Goal: Task Accomplishment & Management: Manage account settings

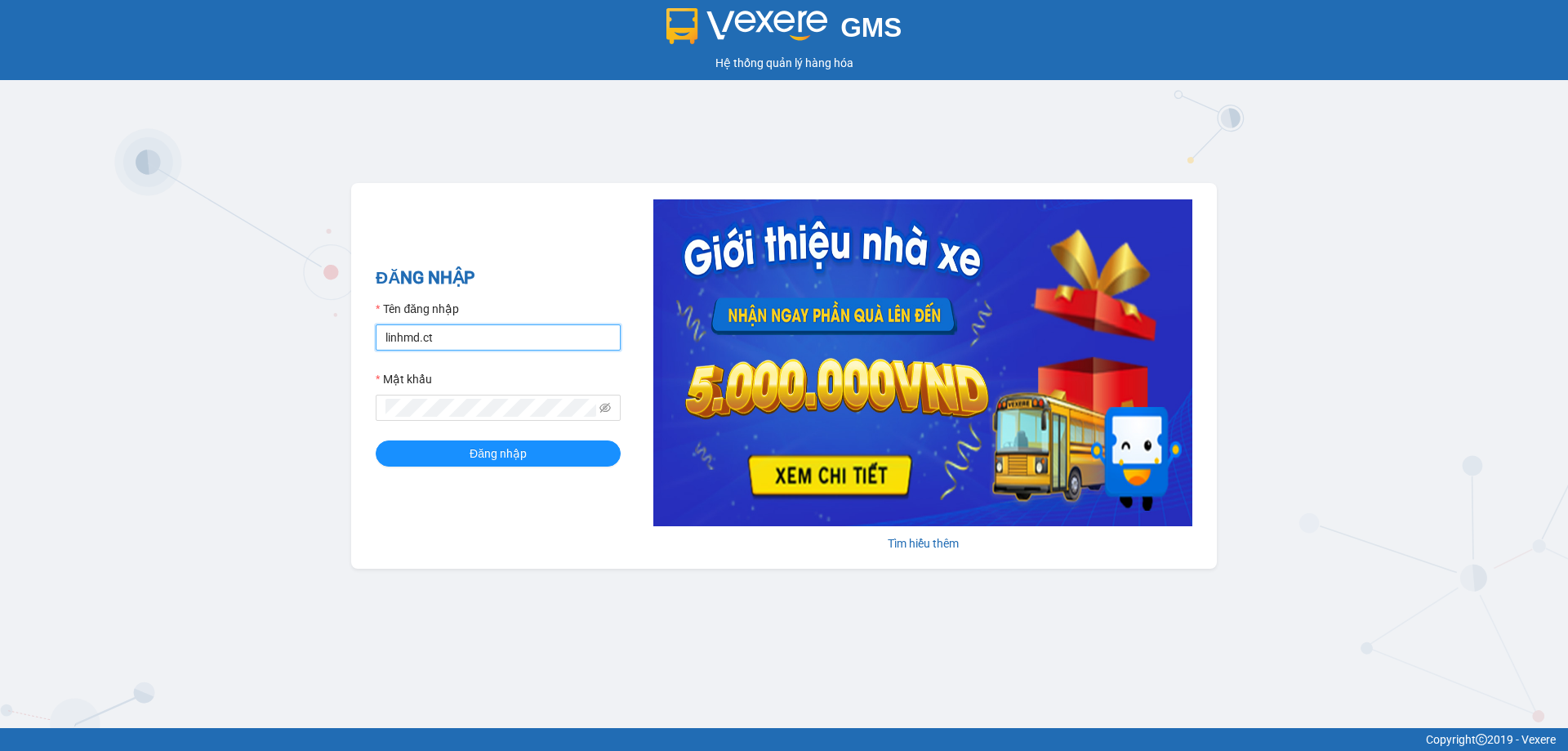
click at [528, 334] on input "linhmd.ct" at bounding box center [498, 337] width 245 height 27
type input "nhatmd.ct"
click at [501, 457] on span "Đăng nhập" at bounding box center [498, 453] width 58 height 18
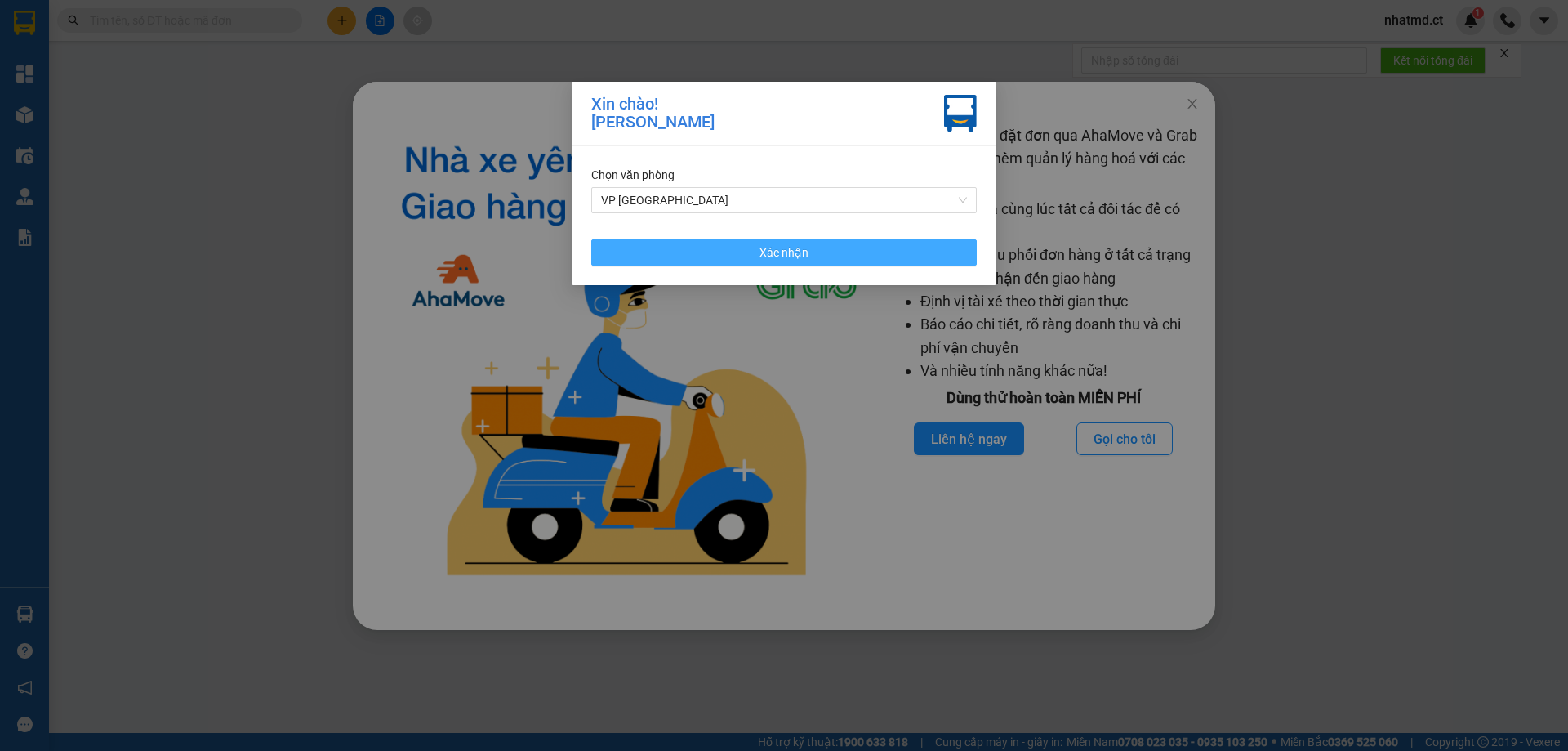
click at [860, 265] on button "Xác nhận" at bounding box center [784, 252] width 385 height 27
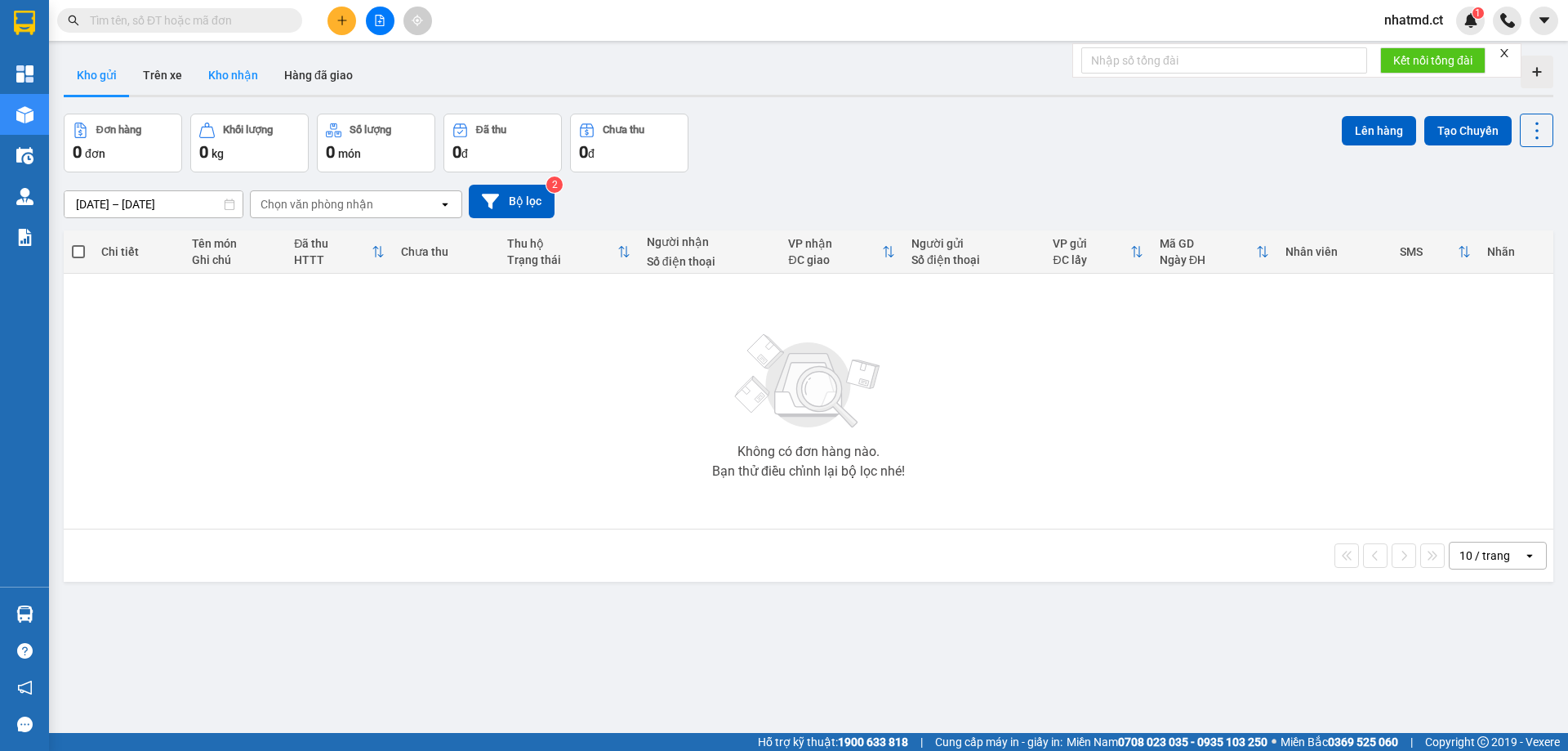
click at [236, 89] on button "Kho nhận" at bounding box center [233, 75] width 76 height 39
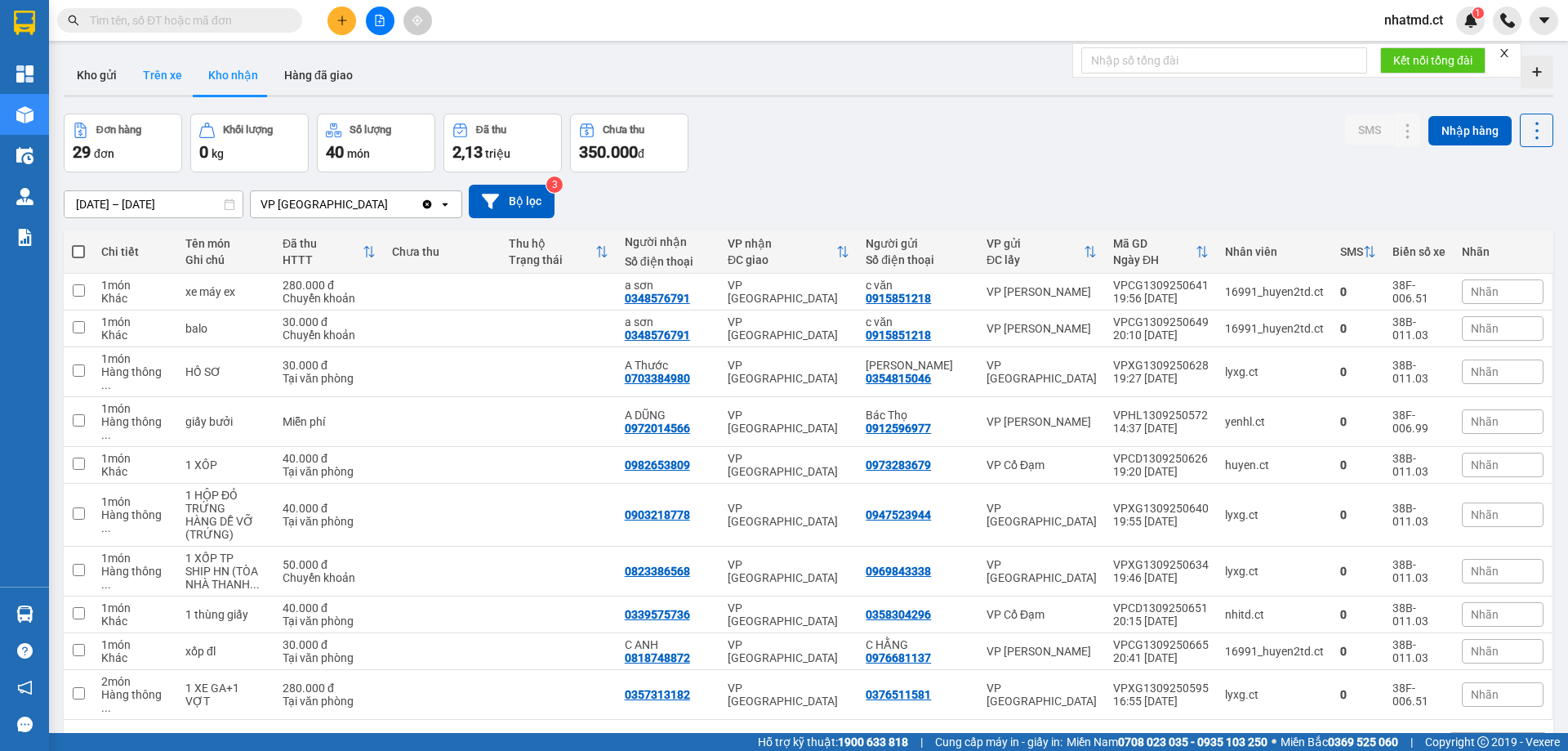
click at [166, 70] on button "Trên xe" at bounding box center [163, 75] width 66 height 39
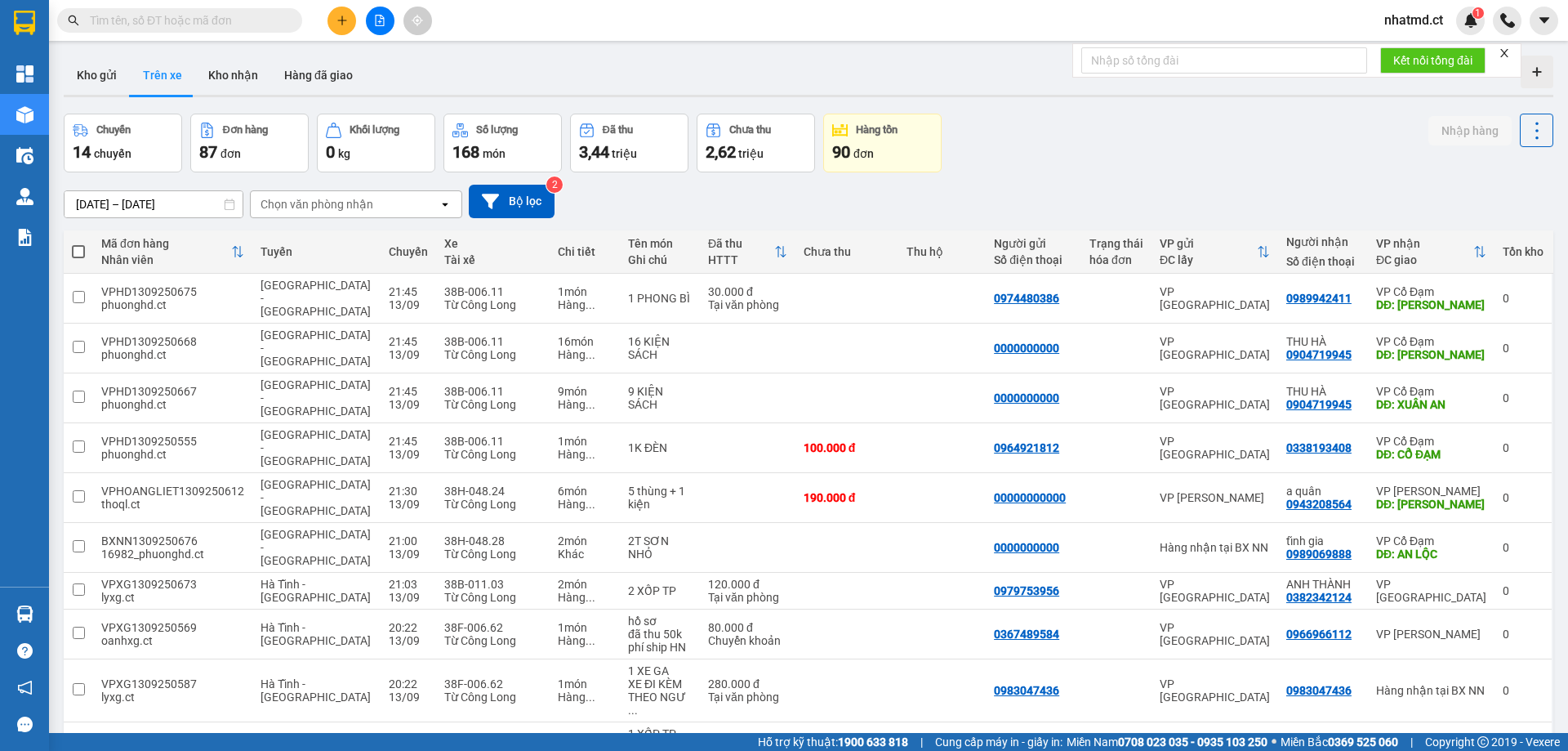
click at [373, 194] on div "Chọn văn phòng nhận" at bounding box center [344, 205] width 188 height 27
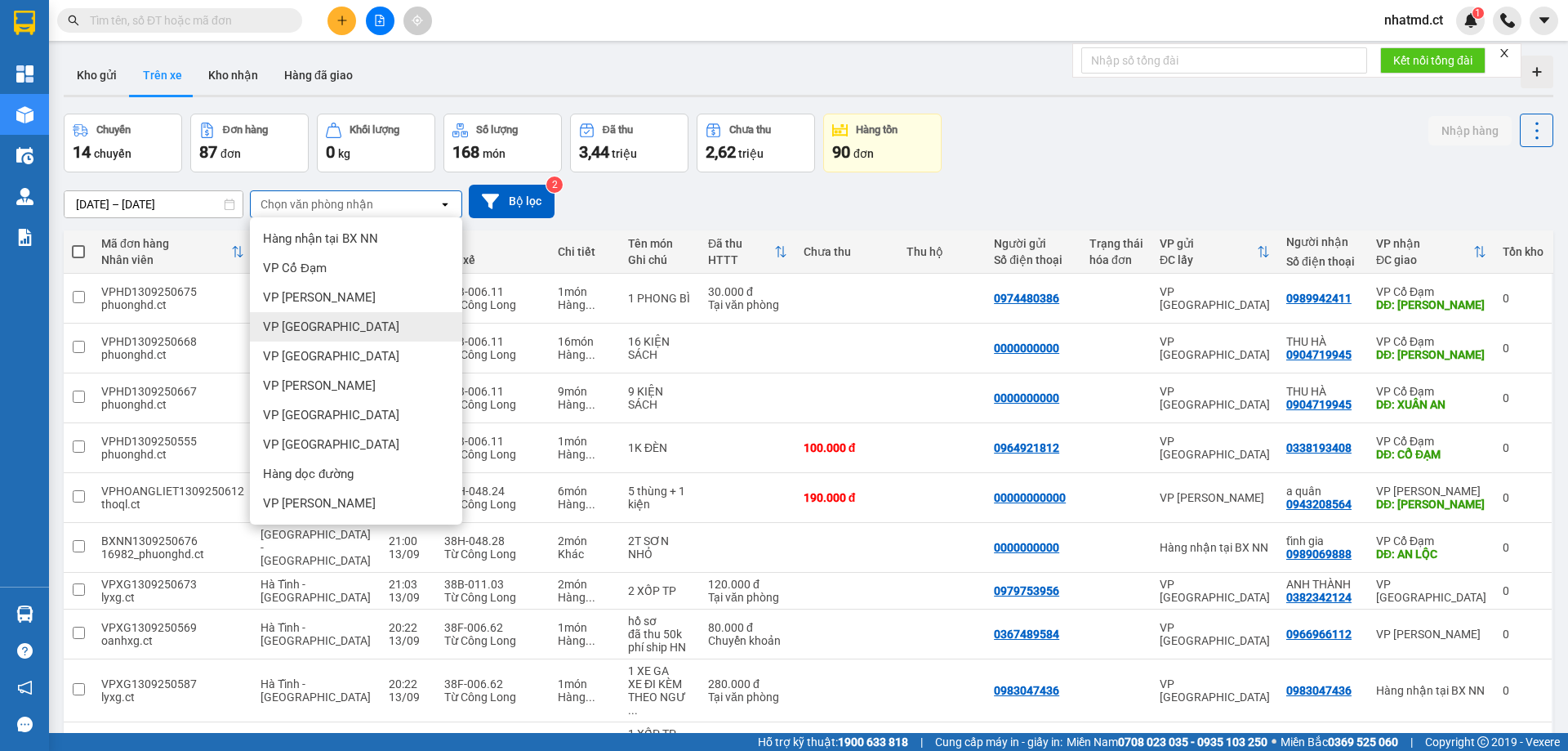
click at [313, 321] on span "VP [GEOGRAPHIC_DATA]" at bounding box center [331, 327] width 136 height 16
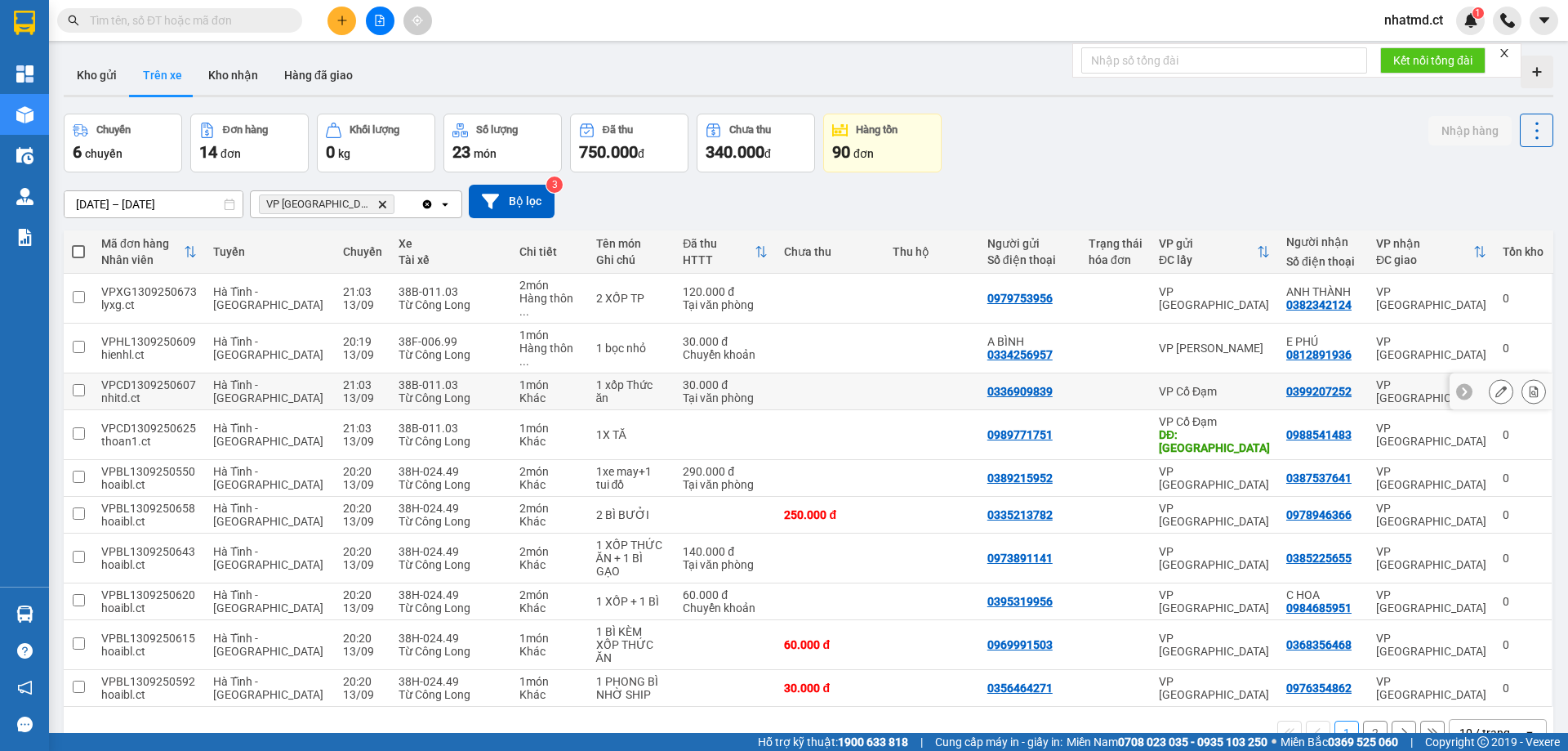
click at [1368, 380] on td "VP [GEOGRAPHIC_DATA]" at bounding box center [1431, 391] width 127 height 37
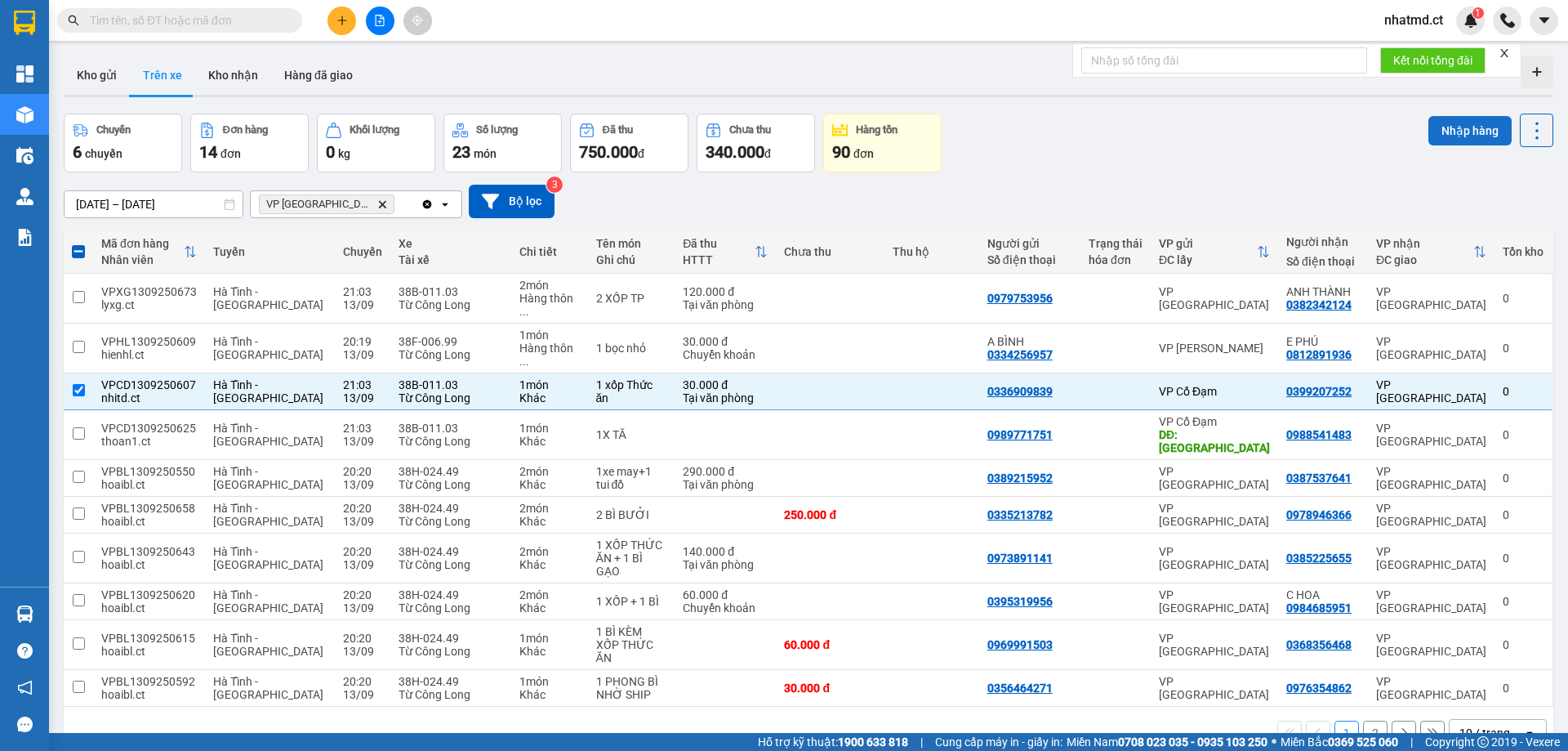
click at [1454, 130] on button "Nhập hàng" at bounding box center [1470, 130] width 83 height 29
checkbox input "false"
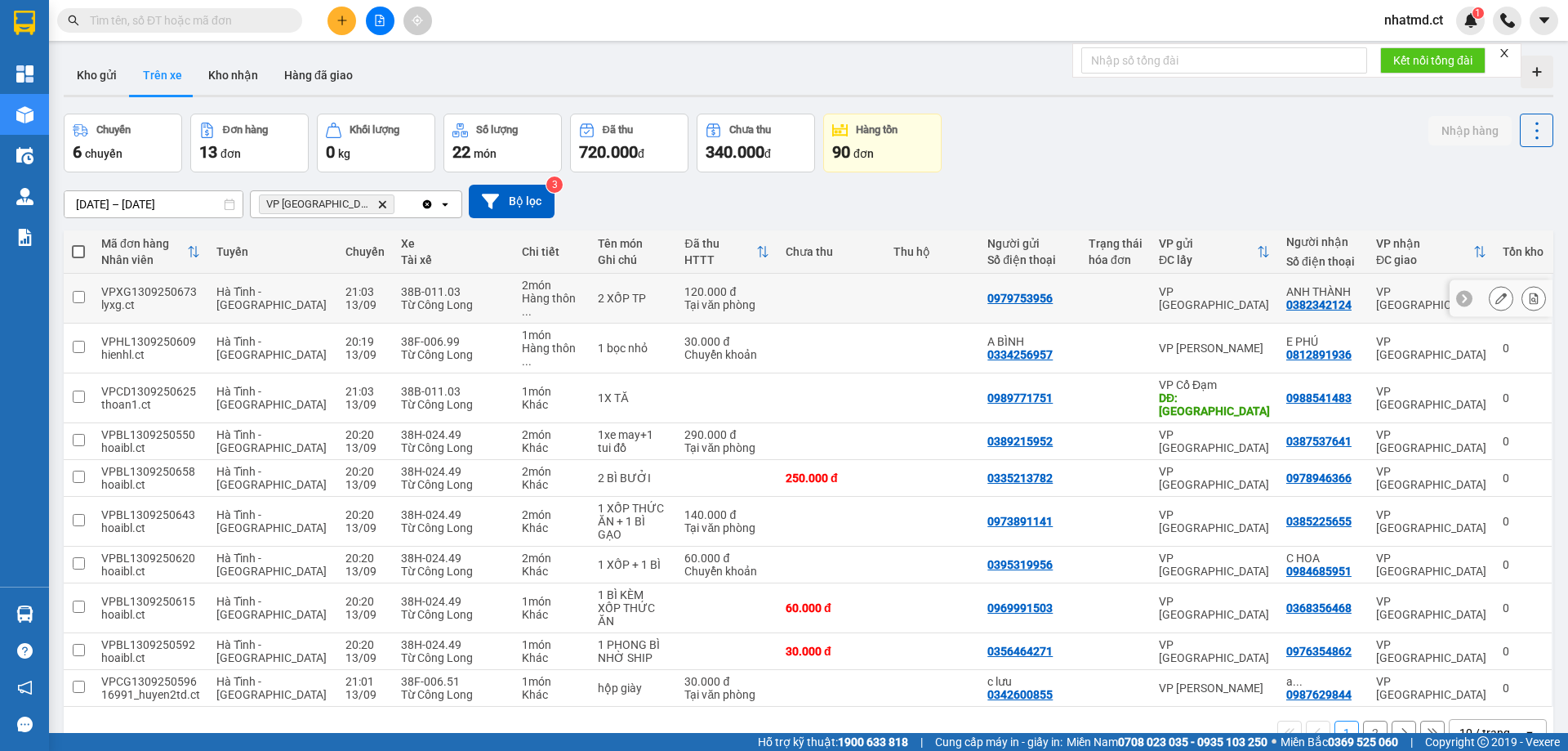
click at [1386, 298] on div "VP [GEOGRAPHIC_DATA]" at bounding box center [1431, 298] width 111 height 27
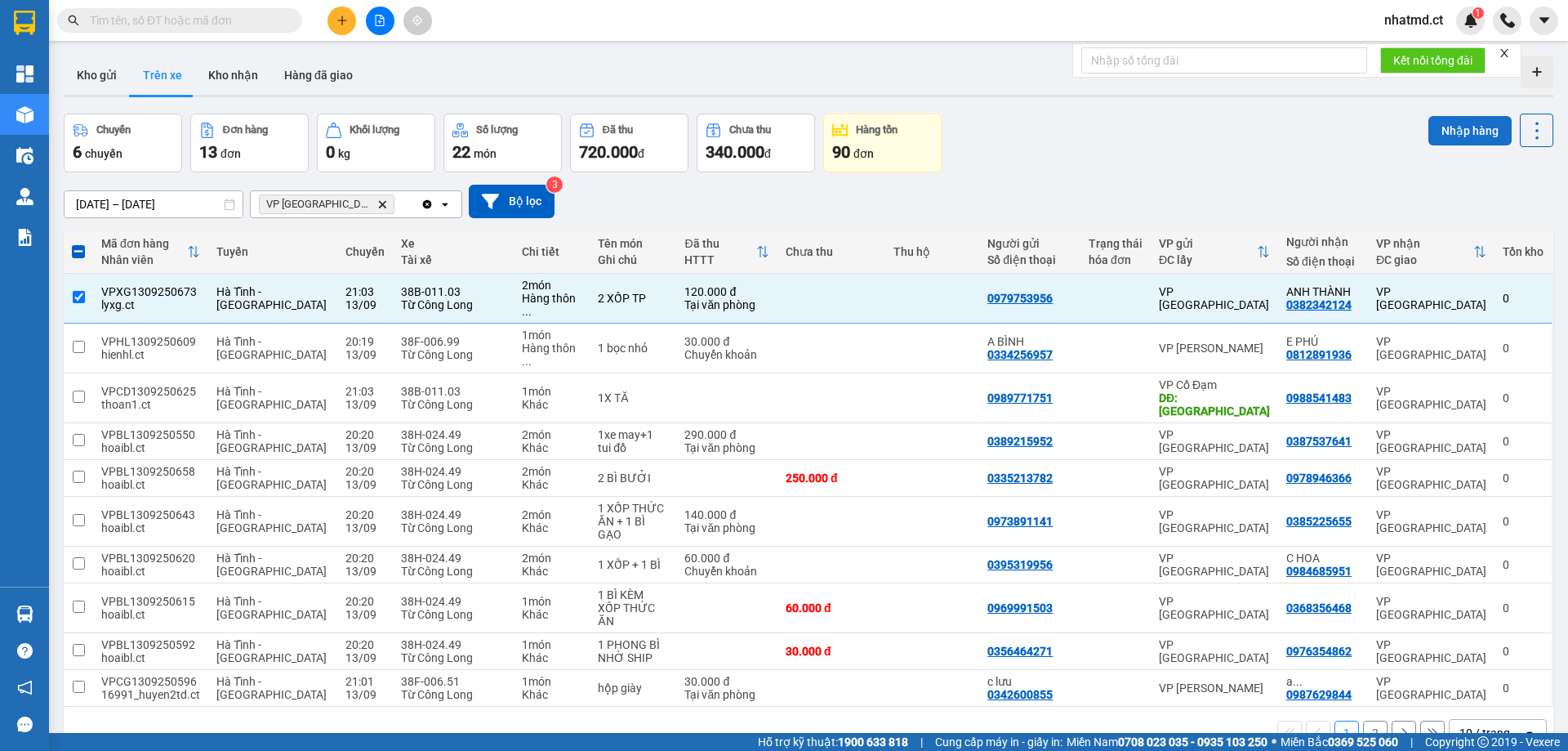
click at [1454, 133] on button "Nhập hàng" at bounding box center [1470, 130] width 83 height 29
checkbox input "false"
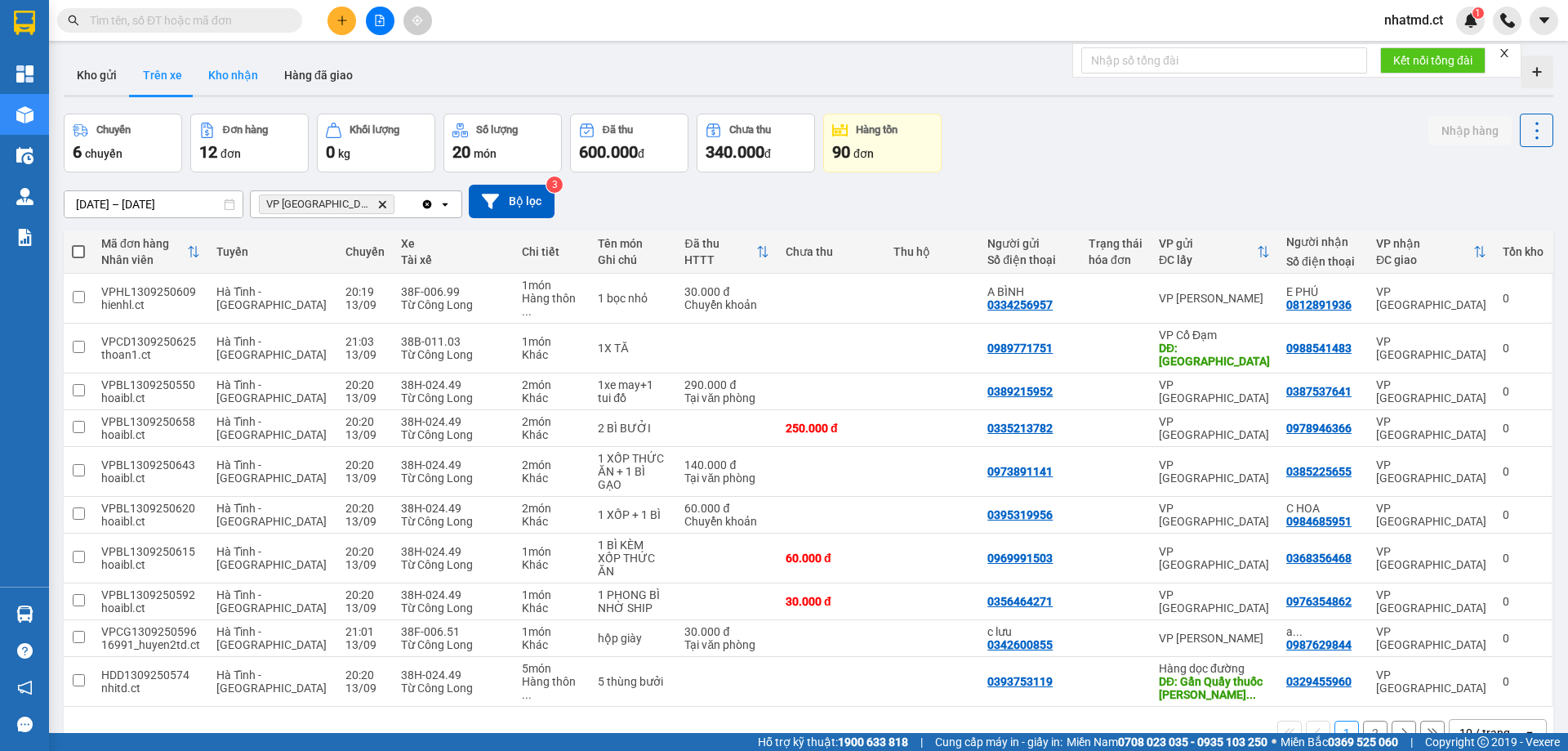
click at [195, 73] on button "Kho nhận" at bounding box center [233, 75] width 76 height 39
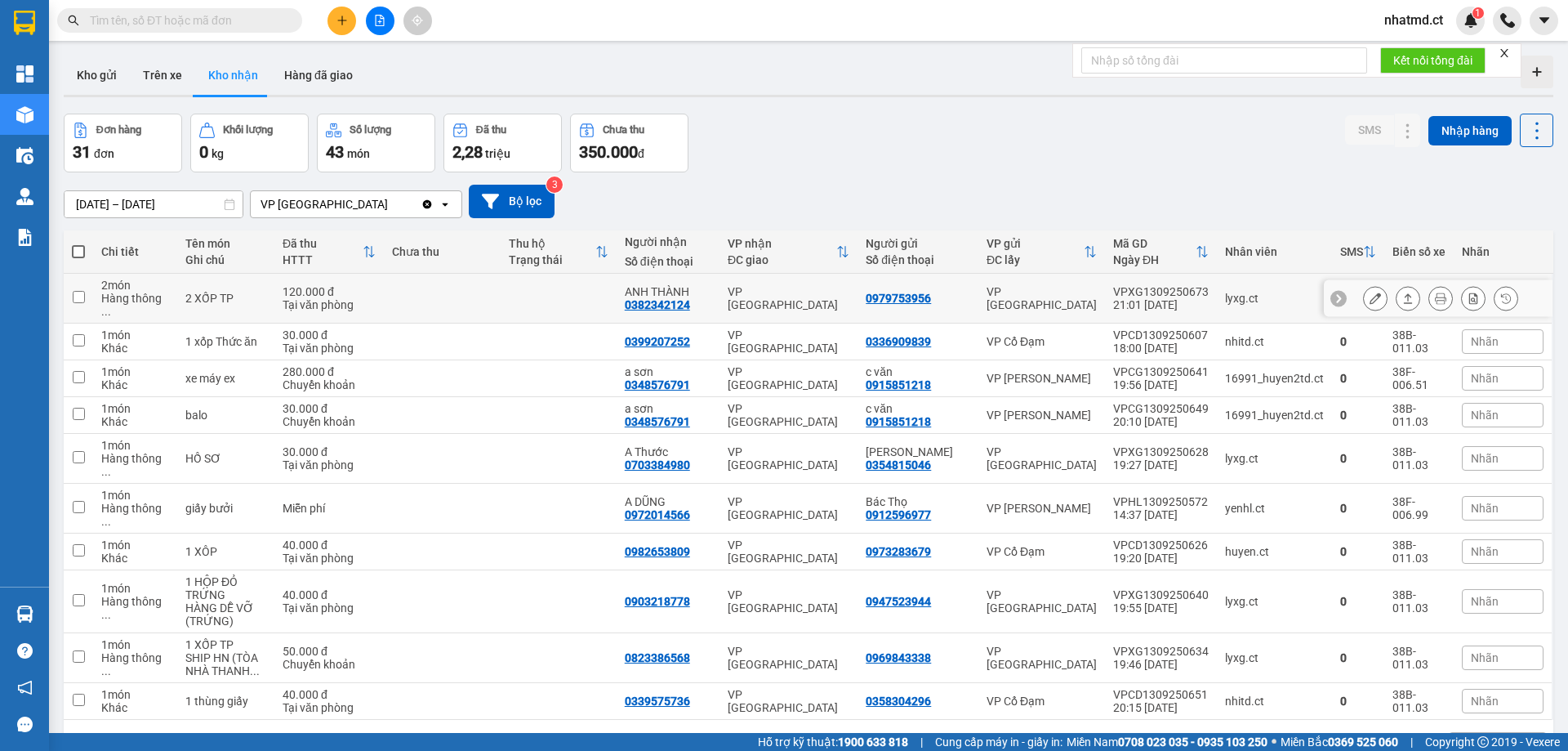
click at [398, 300] on td at bounding box center [441, 298] width 116 height 50
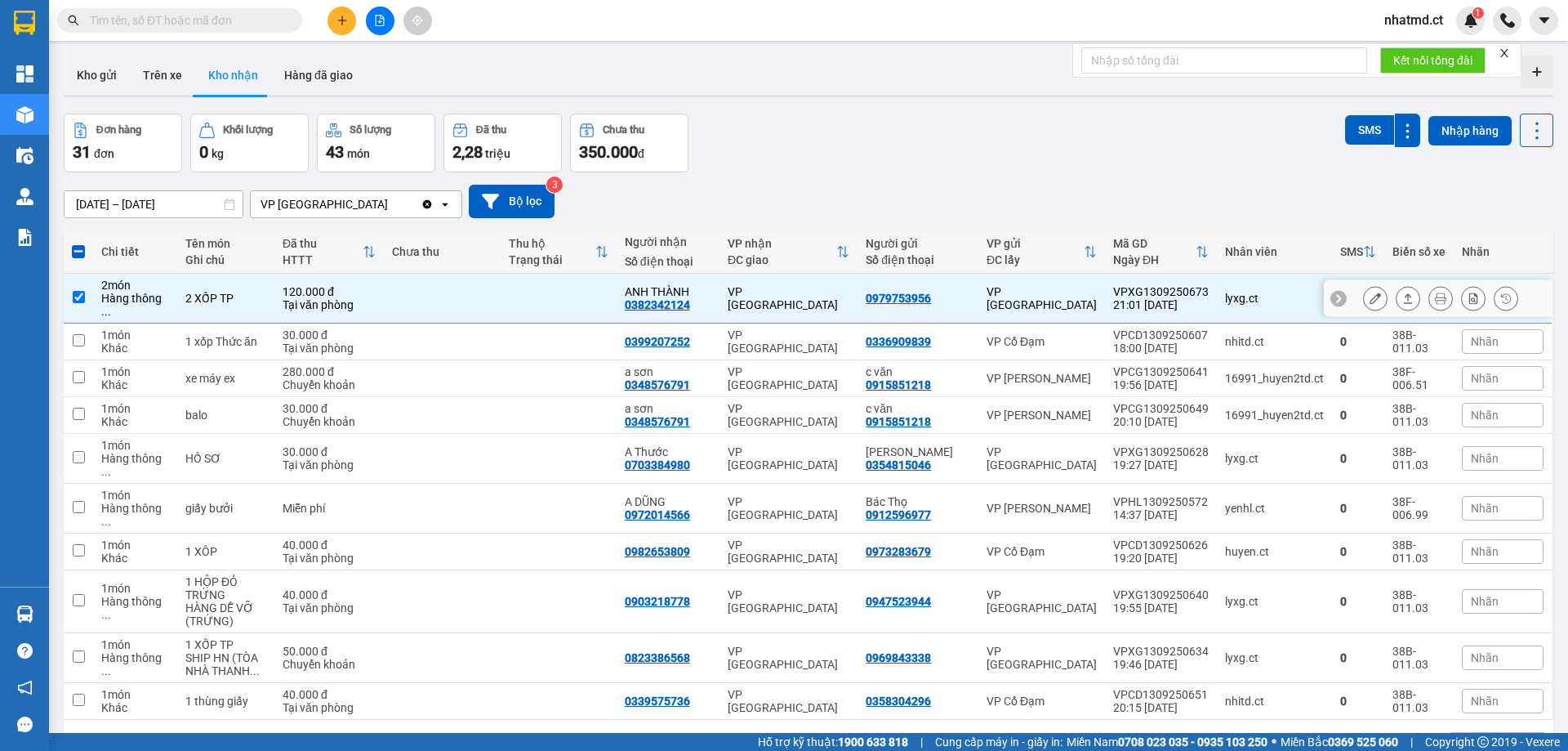
click at [1403, 297] on icon at bounding box center [1408, 298] width 9 height 10
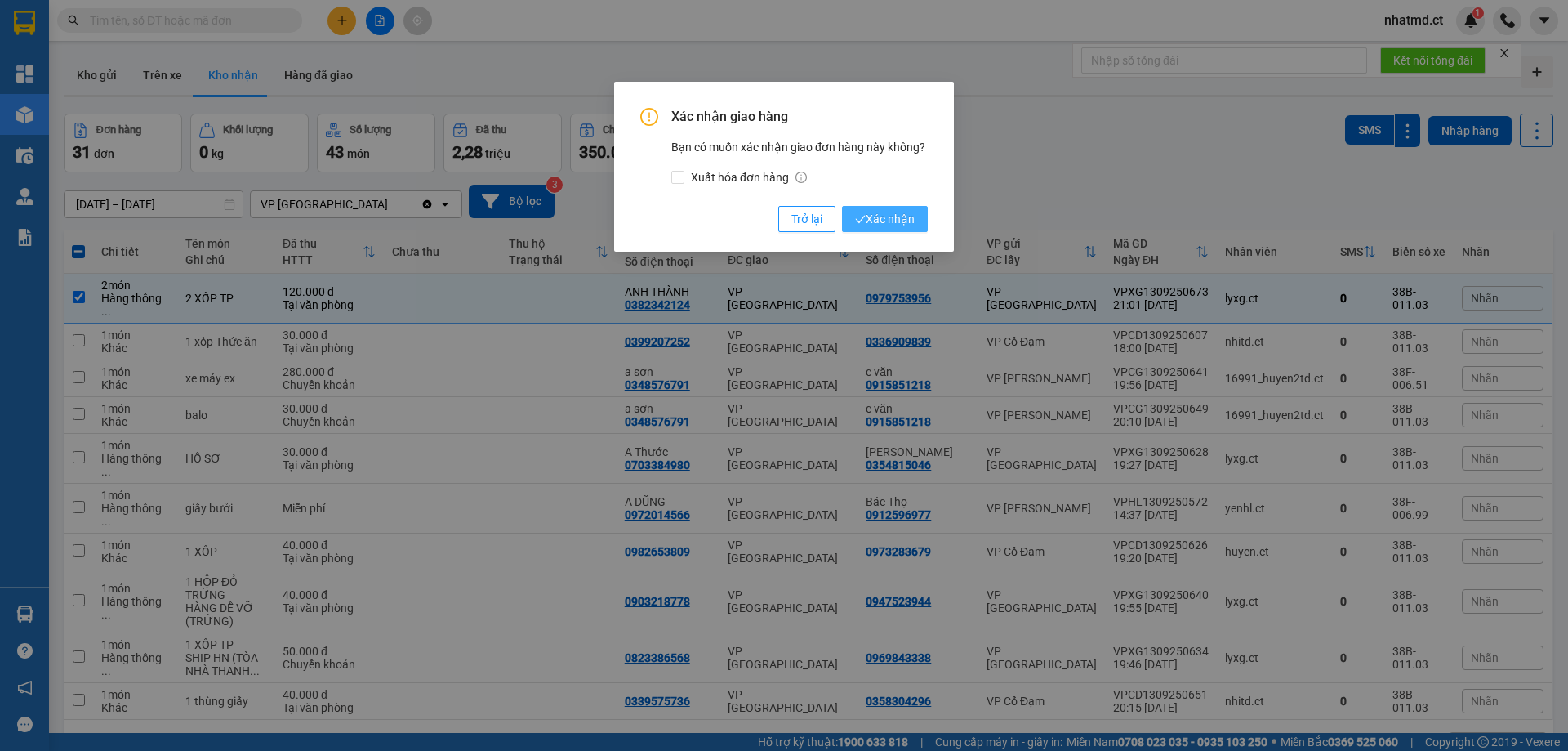
click at [897, 211] on button "Xác nhận" at bounding box center [884, 219] width 86 height 27
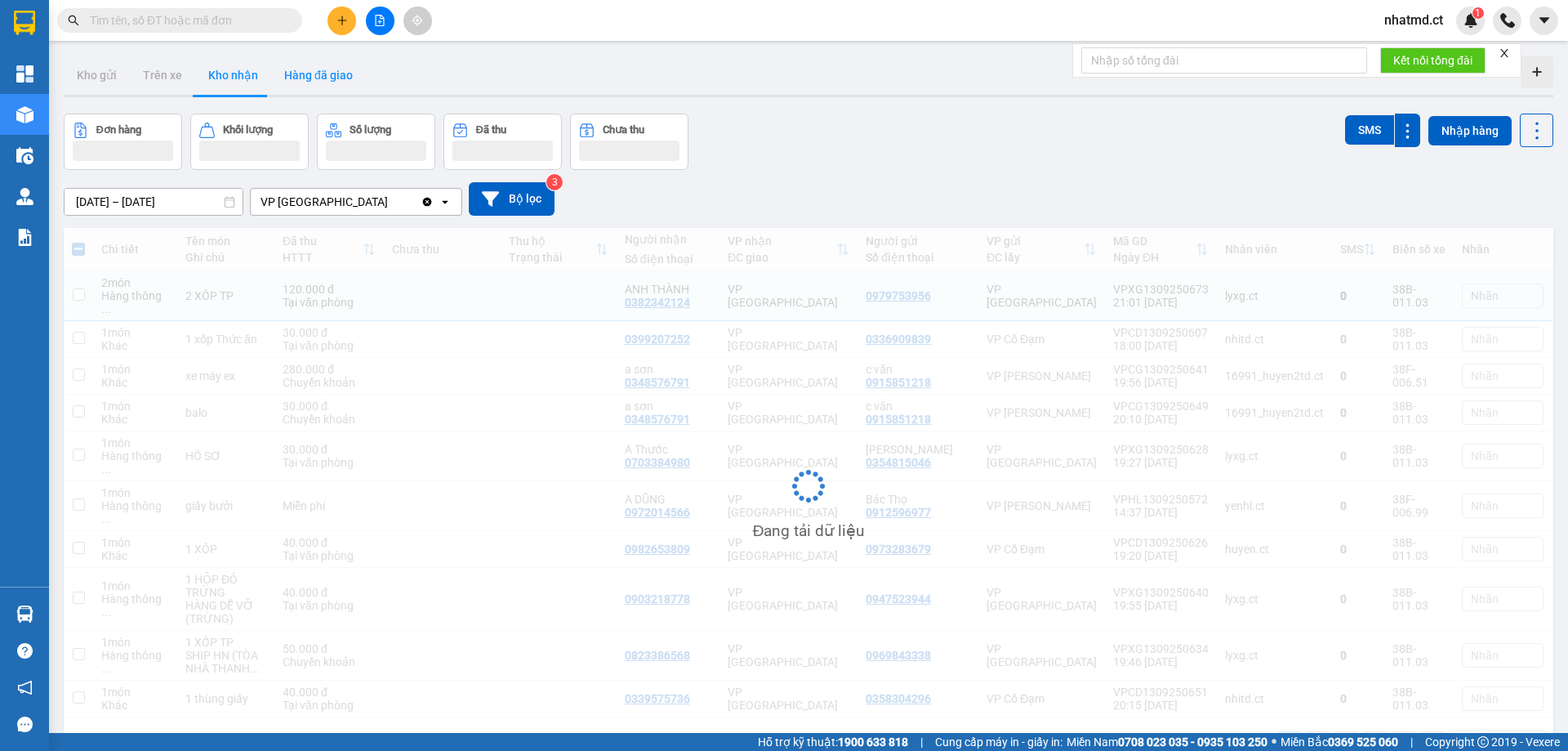
checkbox input "false"
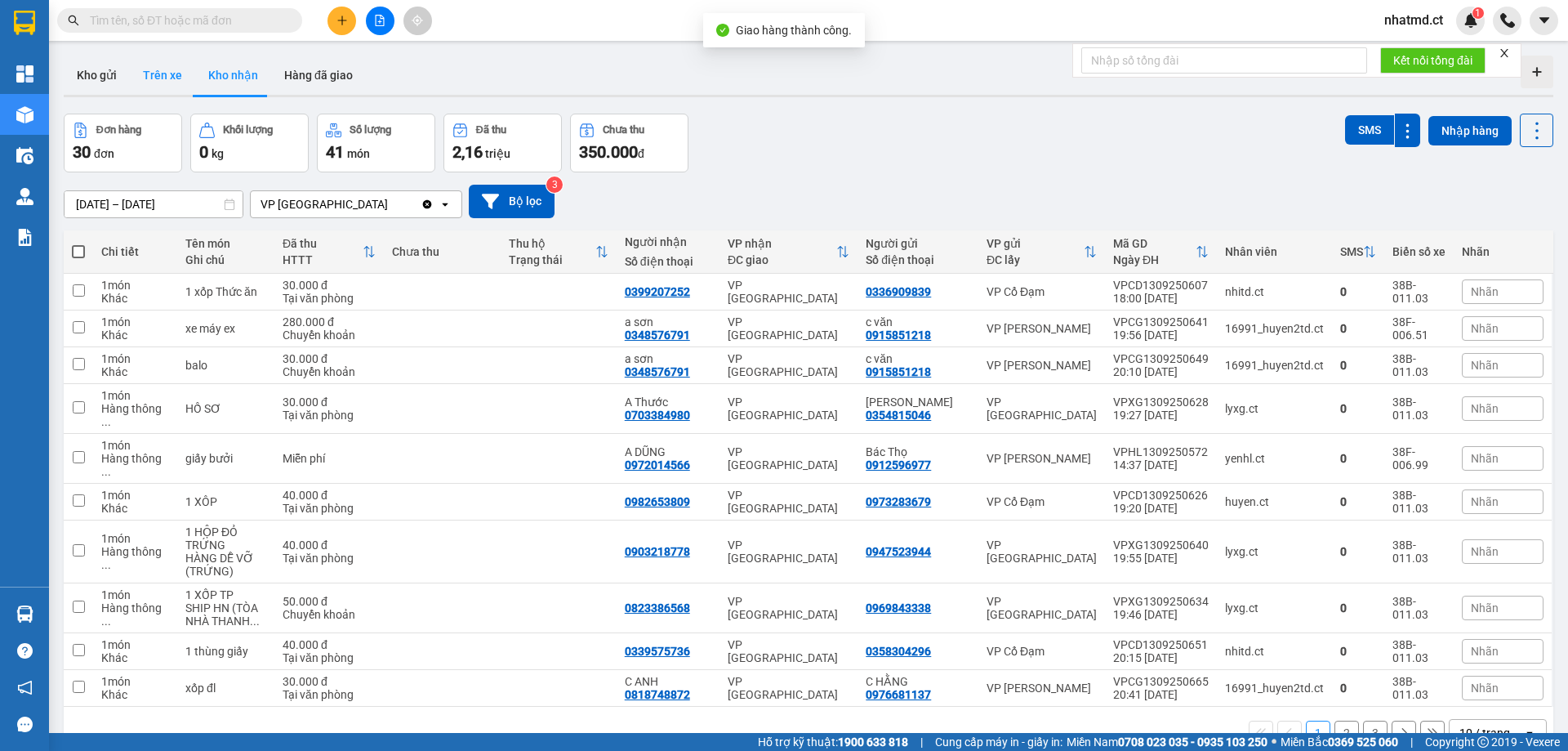
click at [175, 72] on button "Trên xe" at bounding box center [163, 75] width 66 height 39
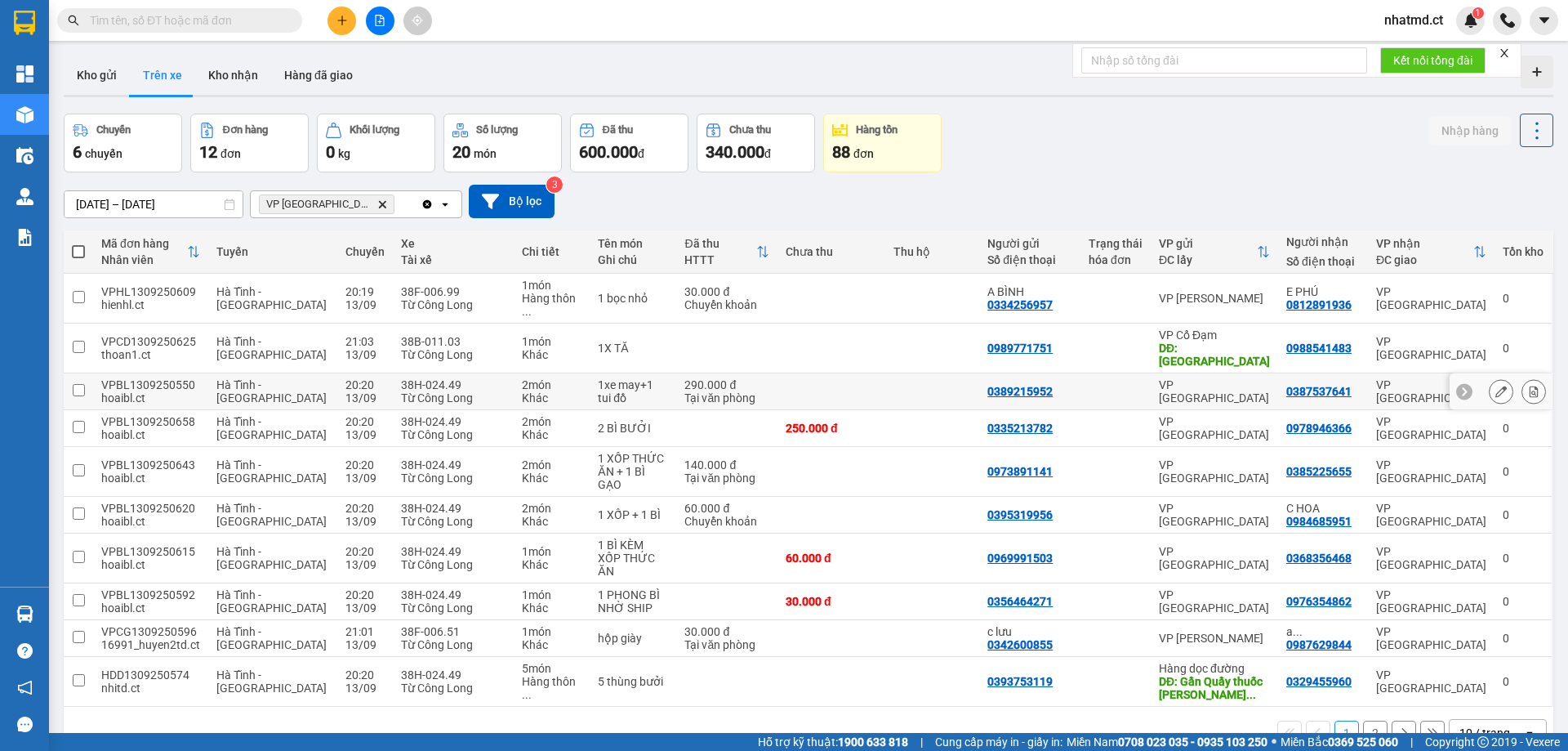
click at [521, 348] on div "Khác" at bounding box center [551, 354] width 59 height 13
checkbox input "true"
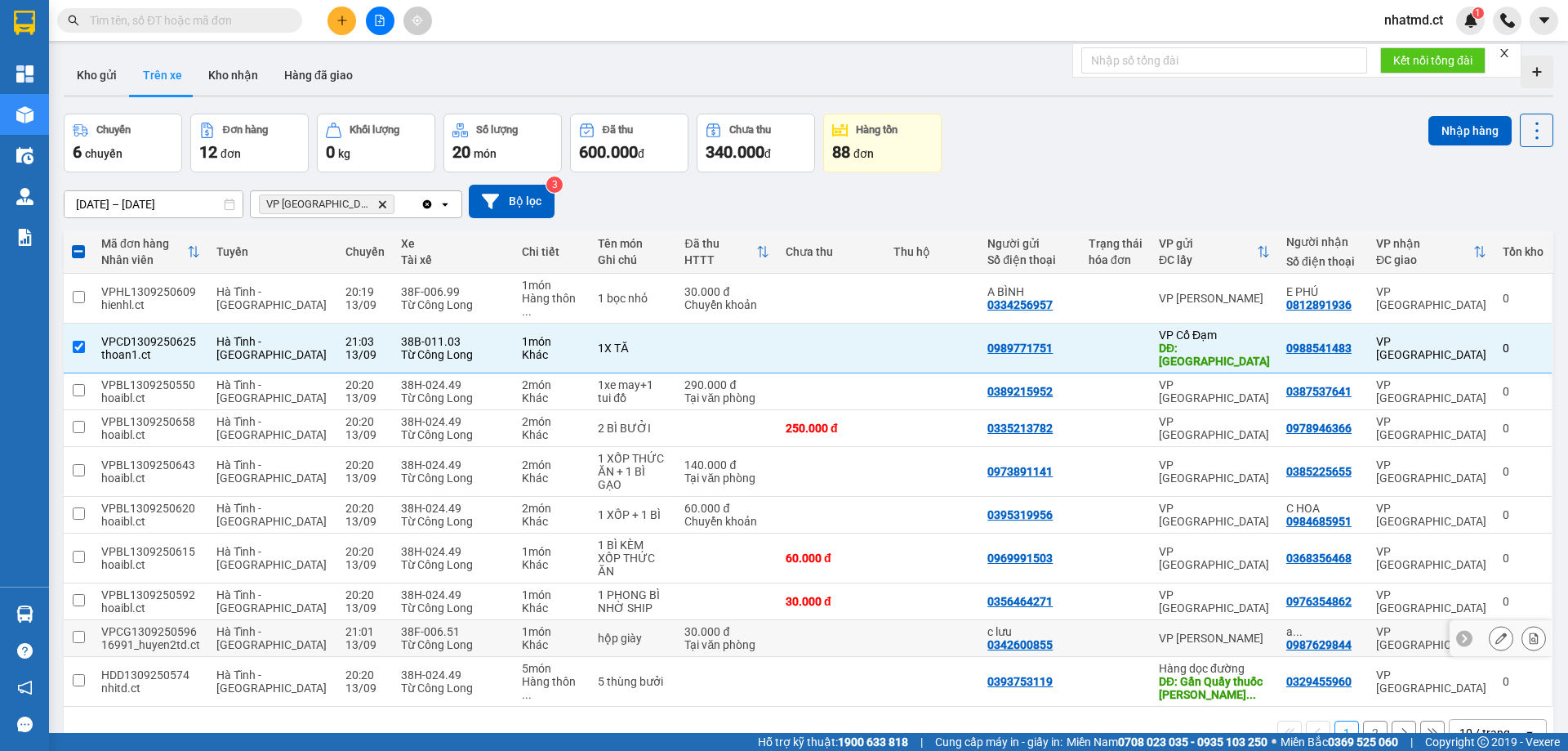
click at [521, 638] on div "Khác" at bounding box center [551, 644] width 59 height 13
checkbox input "true"
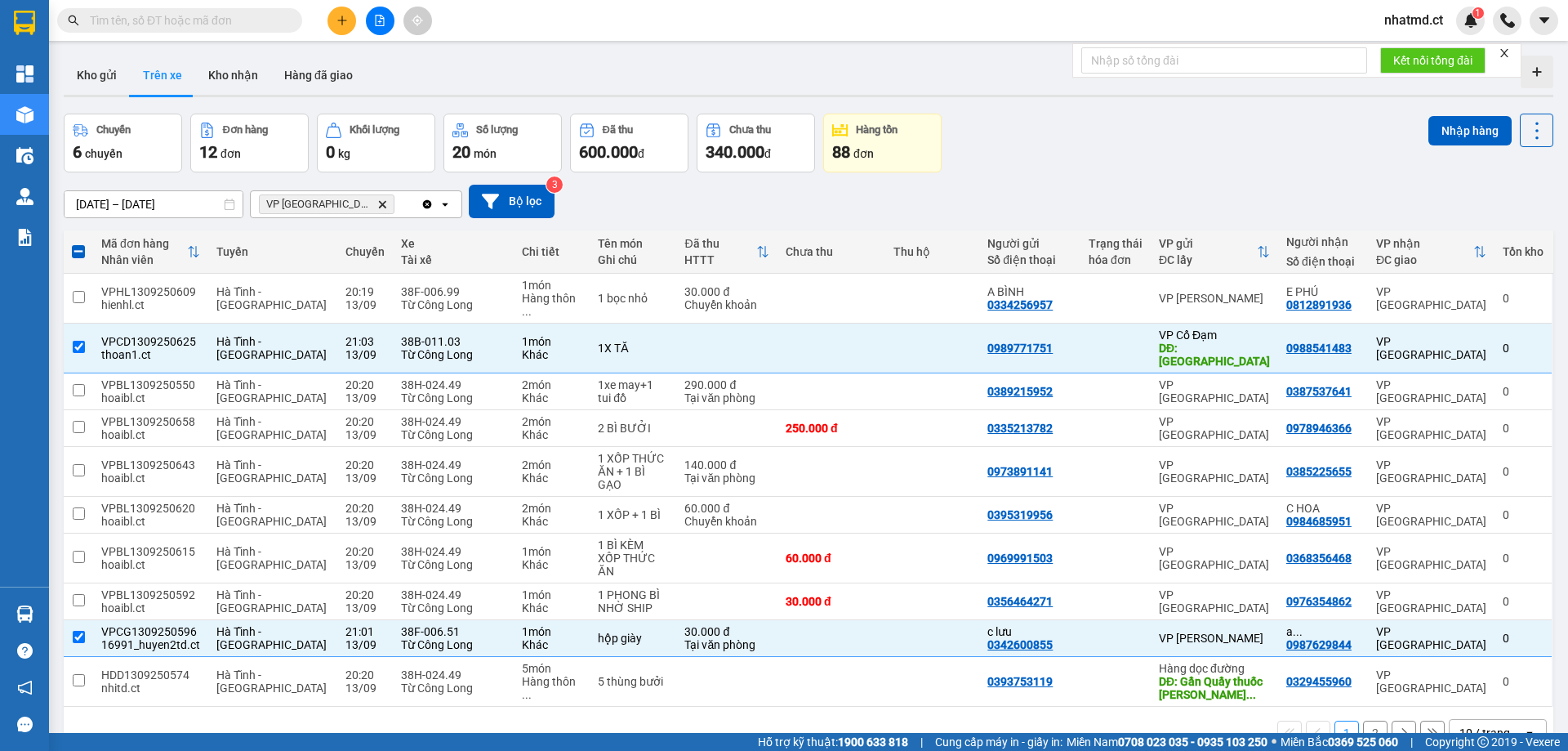
click at [1492, 719] on div "10 / trang open" at bounding box center [1497, 732] width 98 height 27
click at [1478, 653] on div "100 / trang" at bounding box center [1485, 644] width 98 height 29
checkbox input "false"
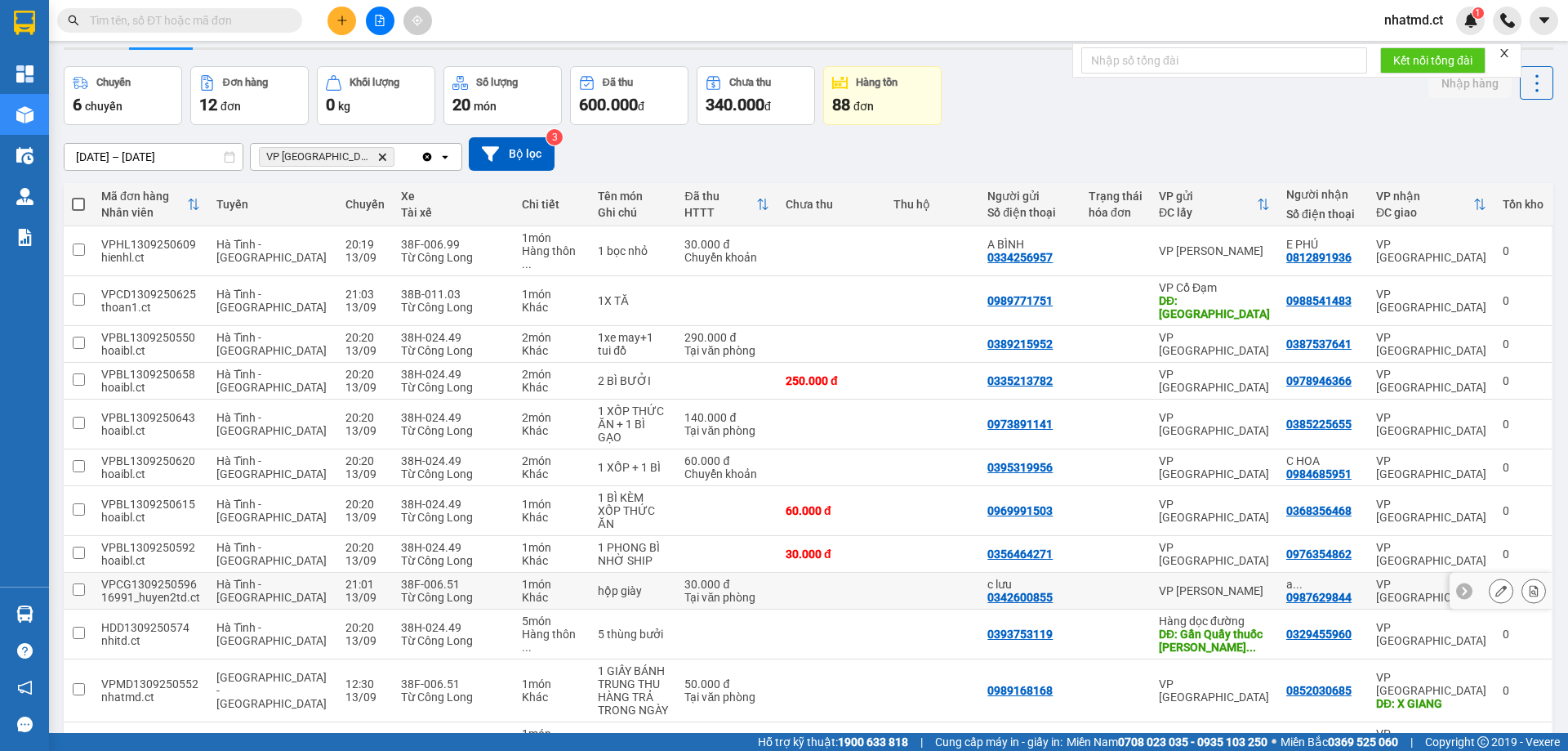
scroll to position [89, 0]
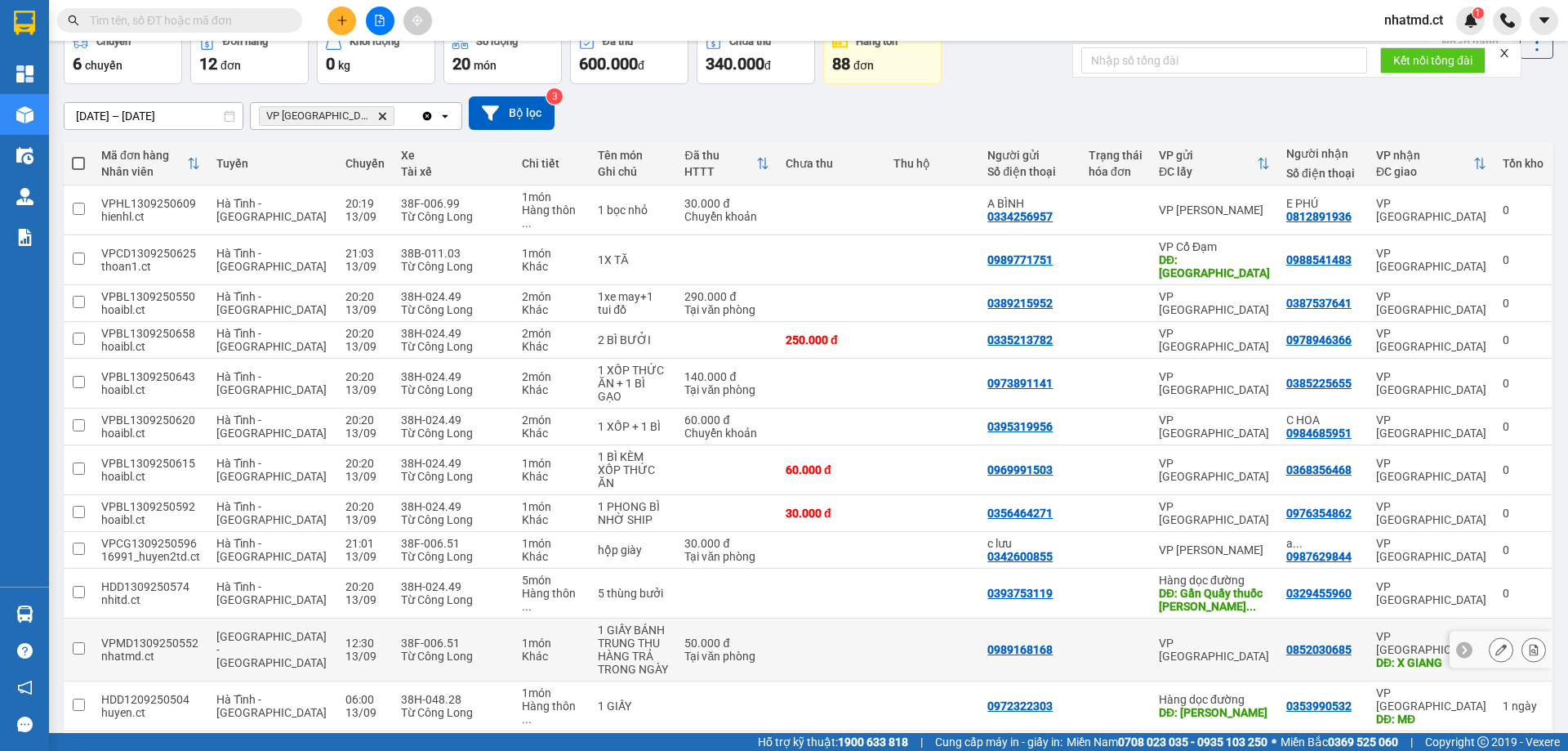
click at [852, 618] on td at bounding box center [831, 649] width 108 height 63
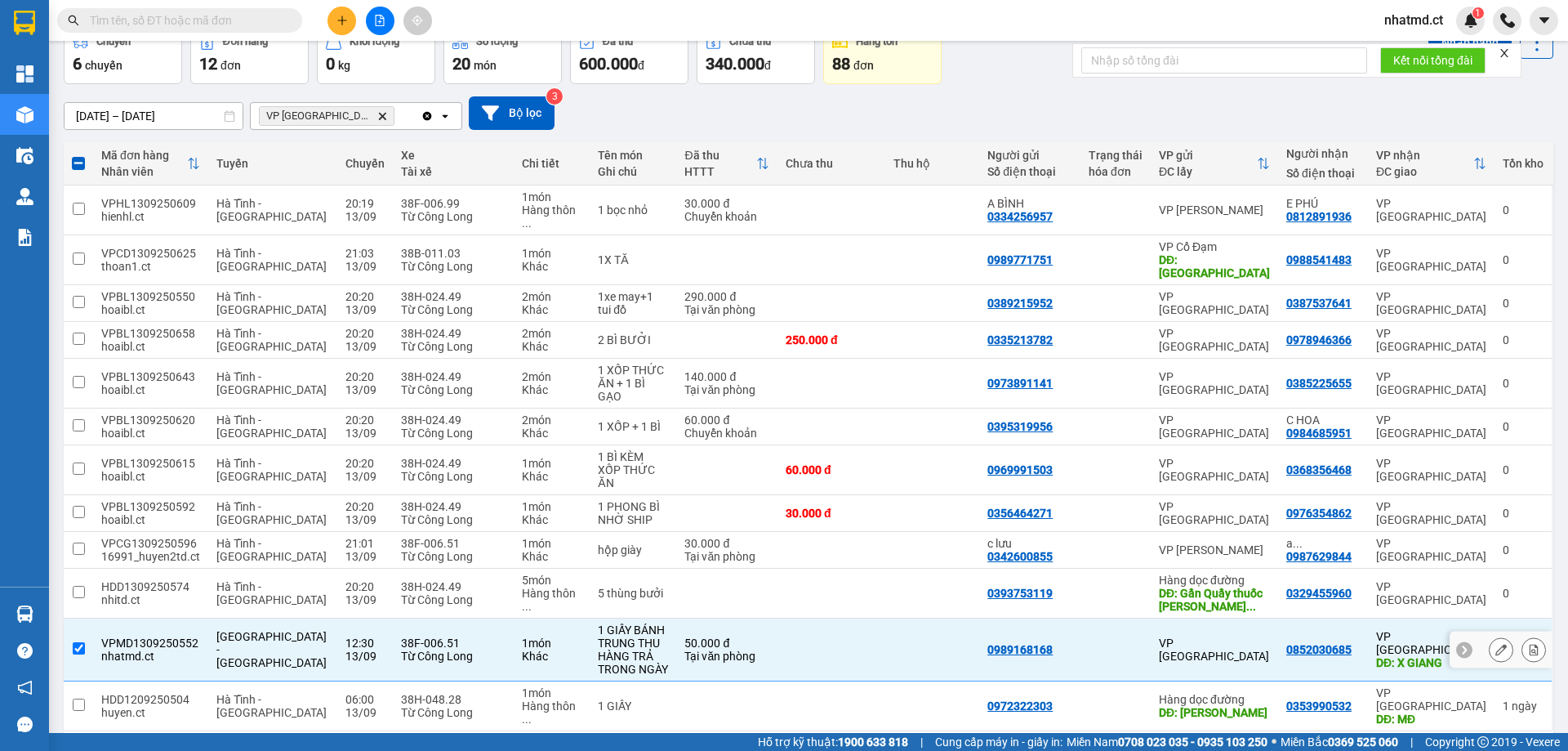
click at [852, 618] on td at bounding box center [831, 649] width 108 height 63
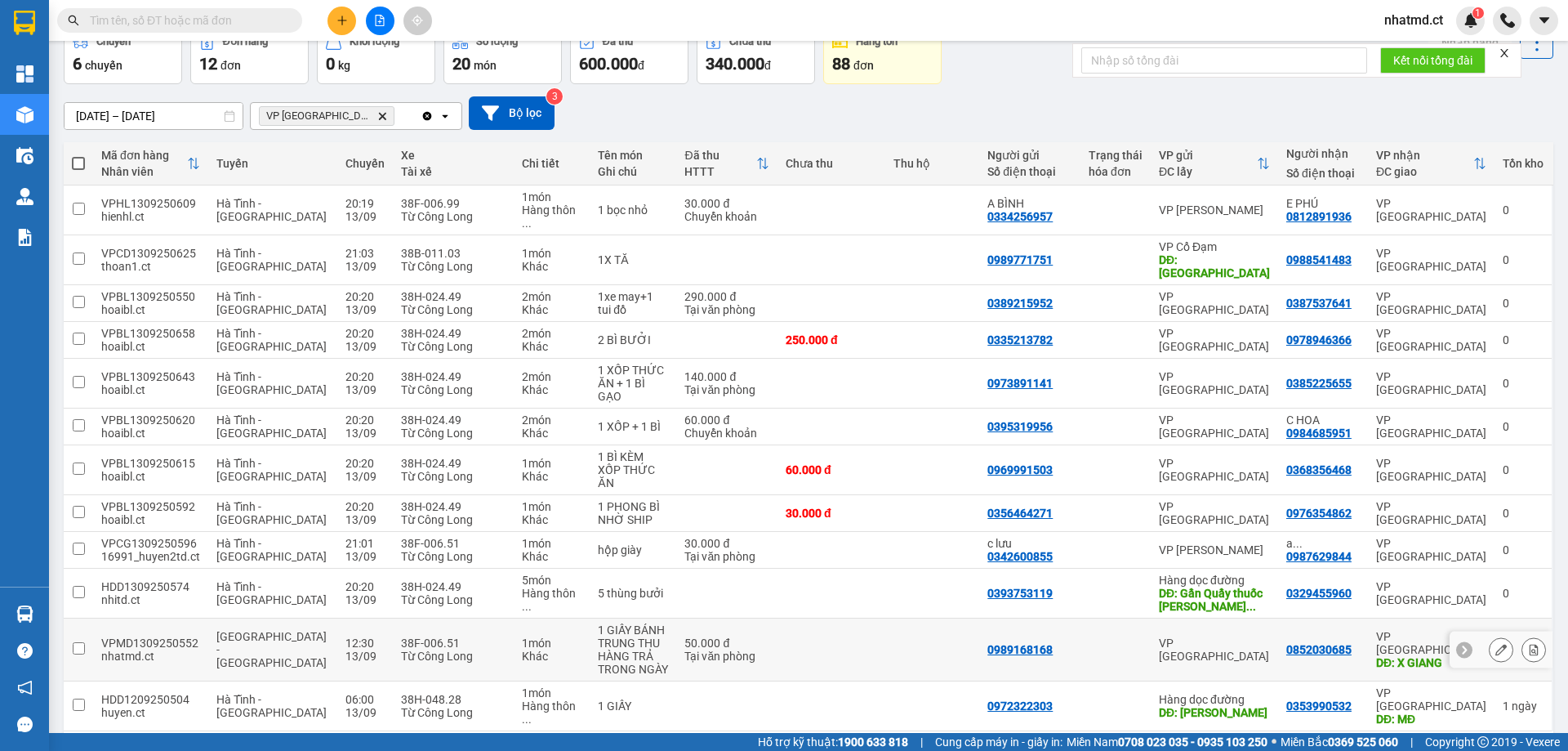
click at [885, 619] on td at bounding box center [932, 649] width 94 height 63
checkbox input "true"
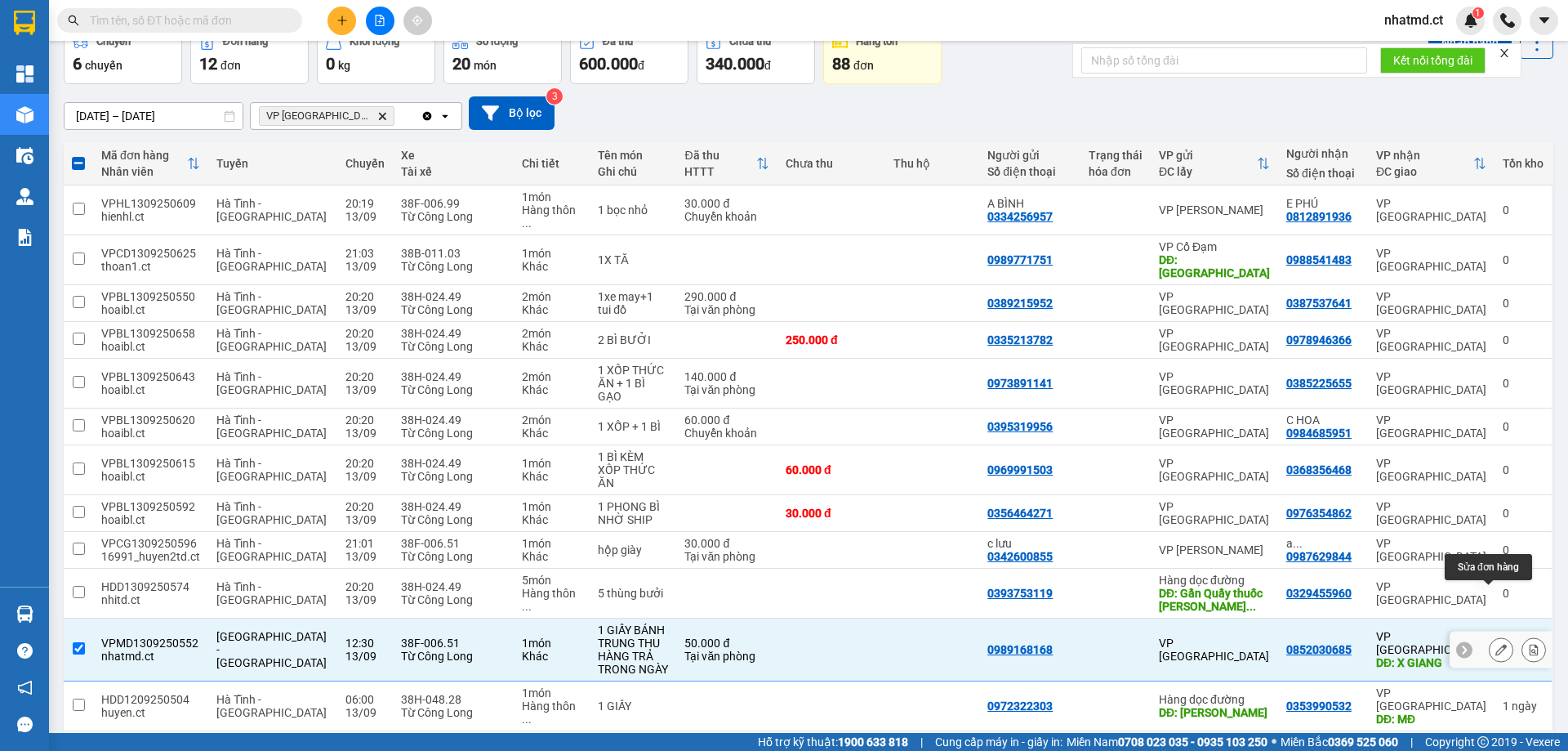
click at [1496, 636] on button at bounding box center [1501, 650] width 23 height 28
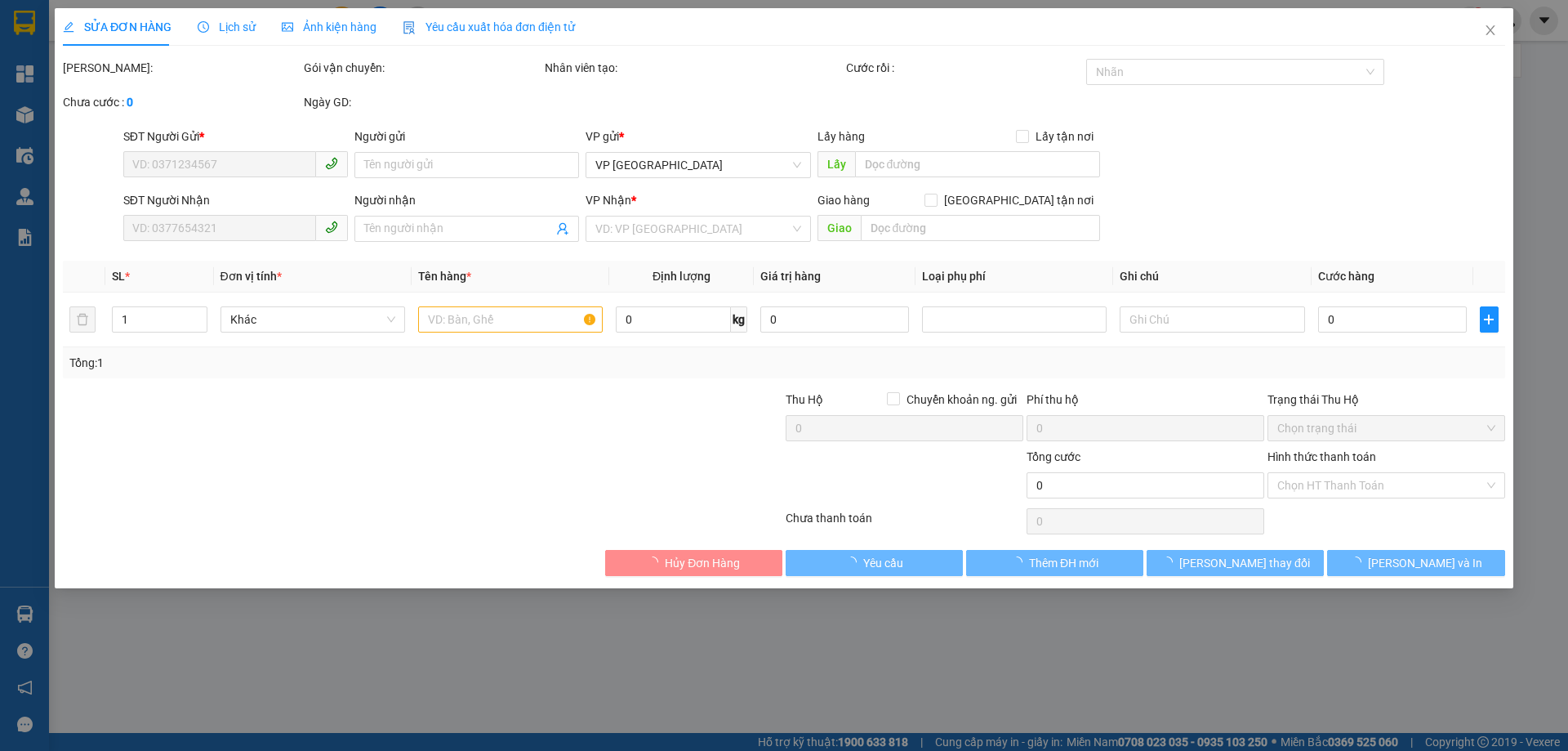
type input "0989168168"
type input "0852030685"
type input "X GIANG"
type input "50.000"
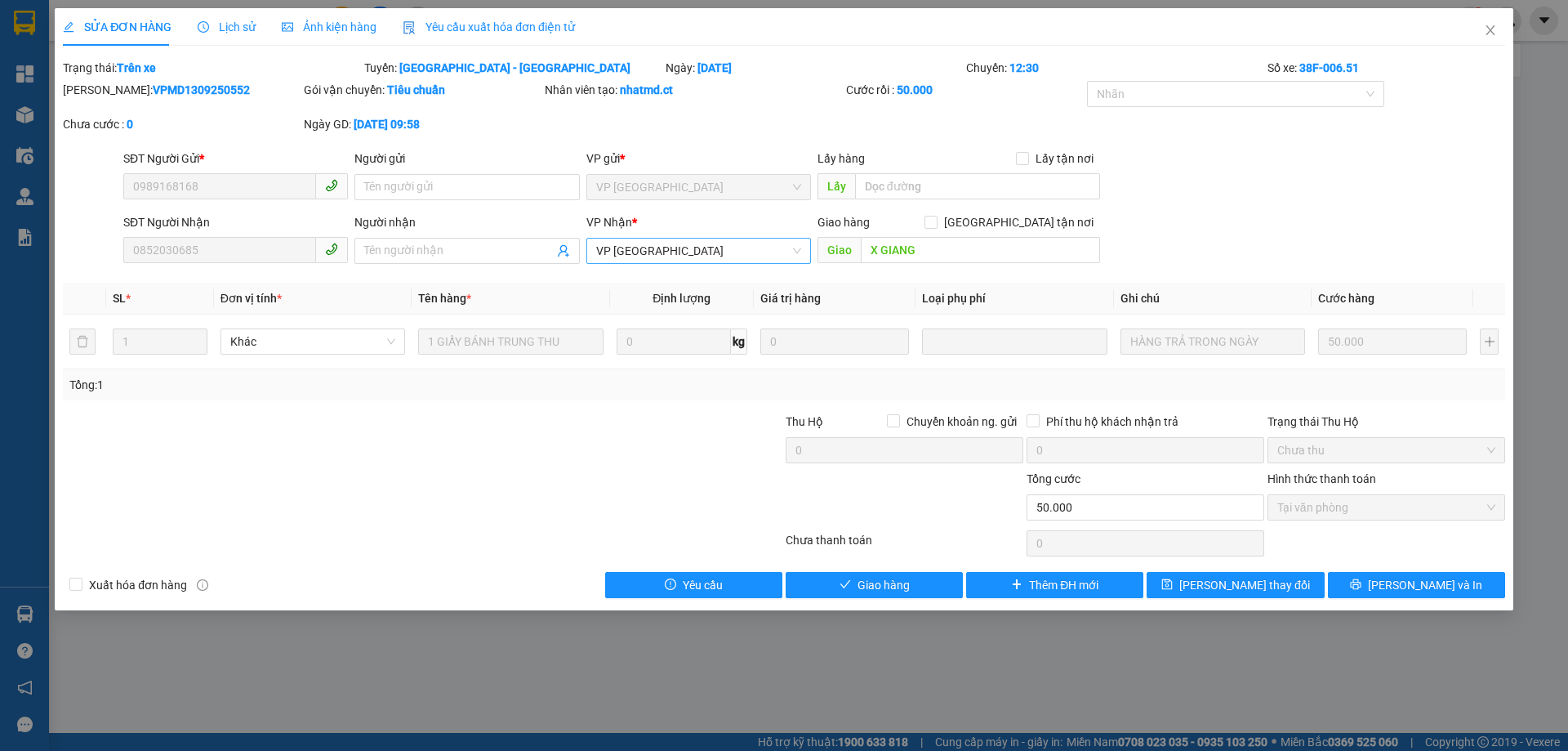
click at [699, 260] on span "VP [GEOGRAPHIC_DATA]" at bounding box center [698, 251] width 205 height 25
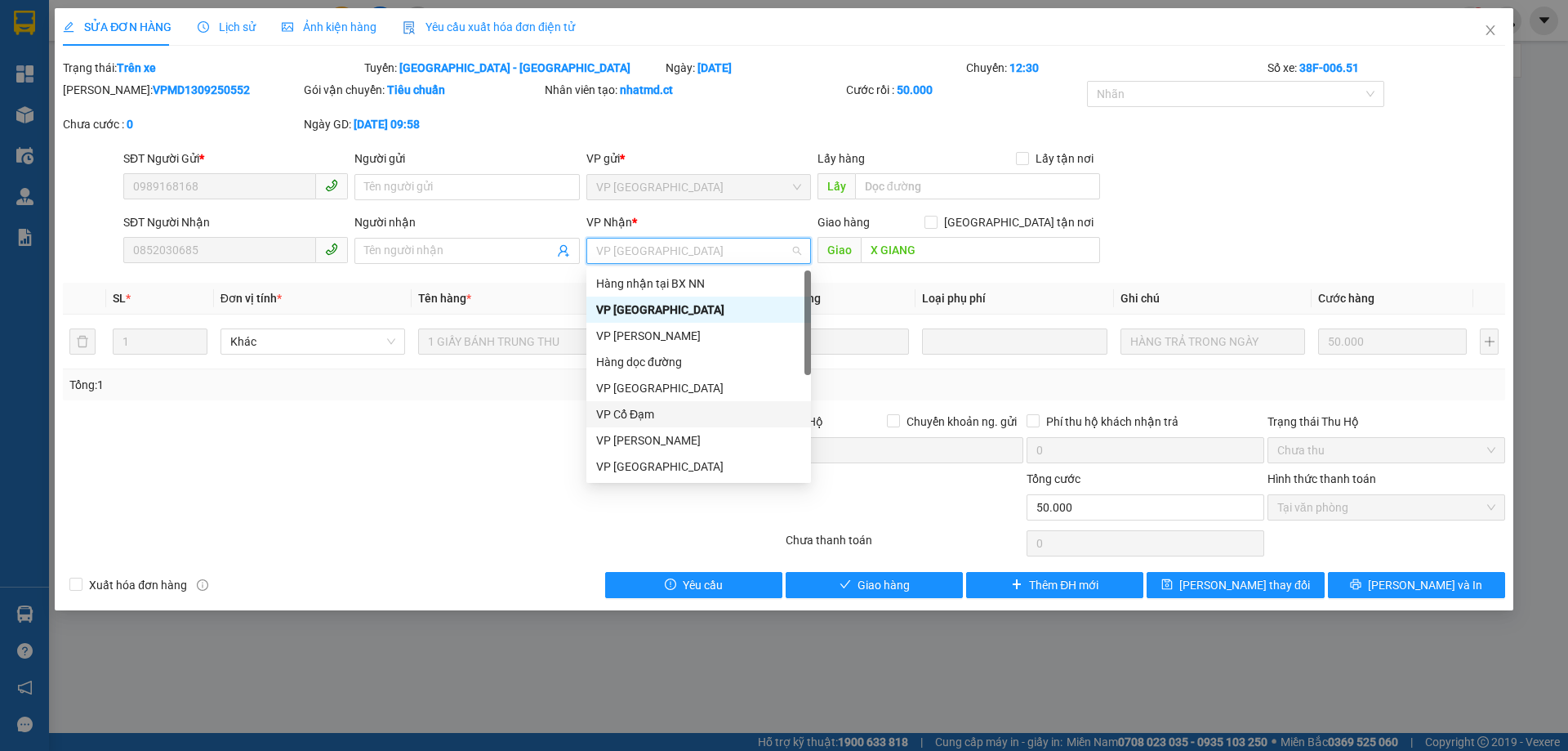
click at [643, 407] on div "VP Cổ Đạm" at bounding box center [698, 414] width 205 height 18
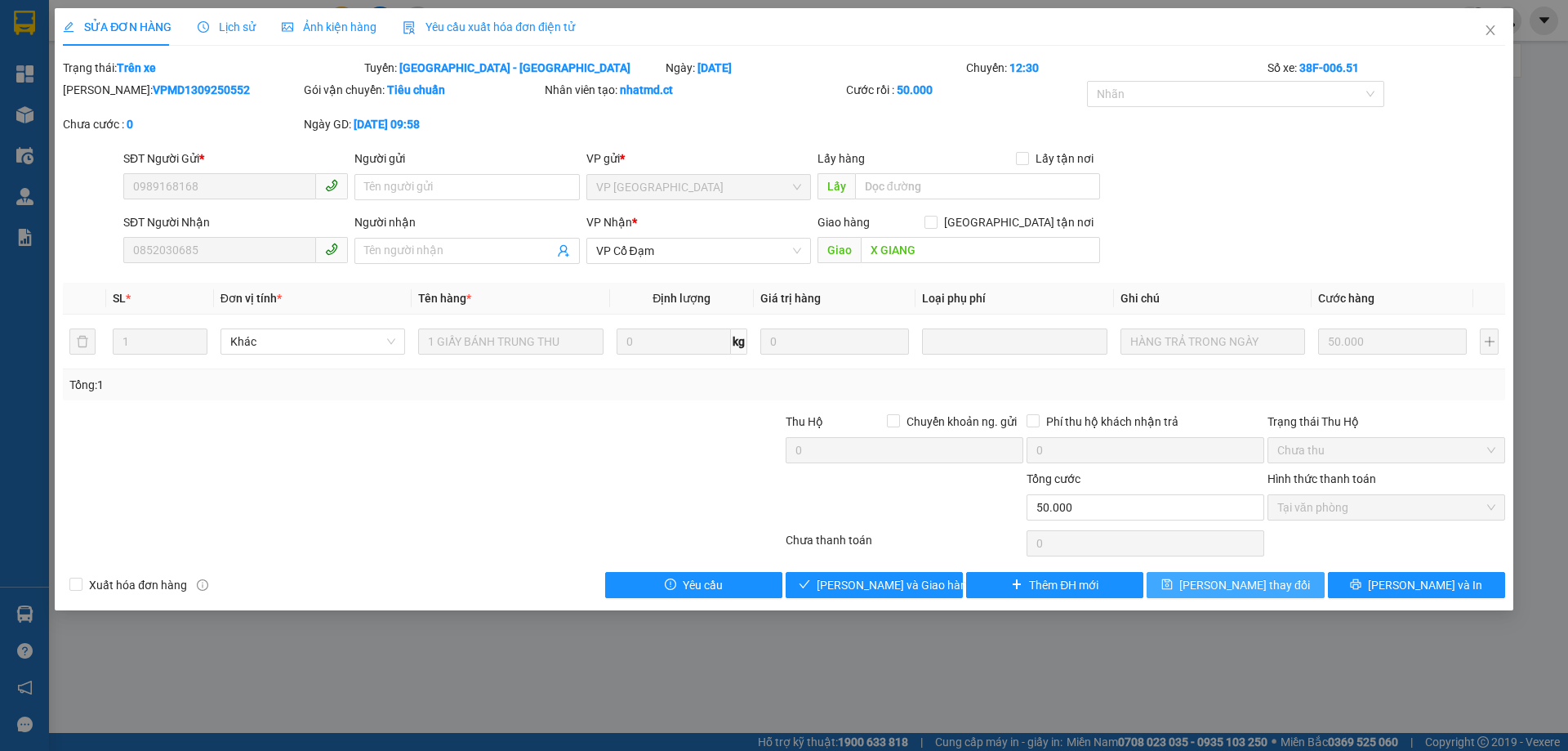
click at [1196, 577] on button "[PERSON_NAME] thay đổi" at bounding box center [1235, 585] width 177 height 27
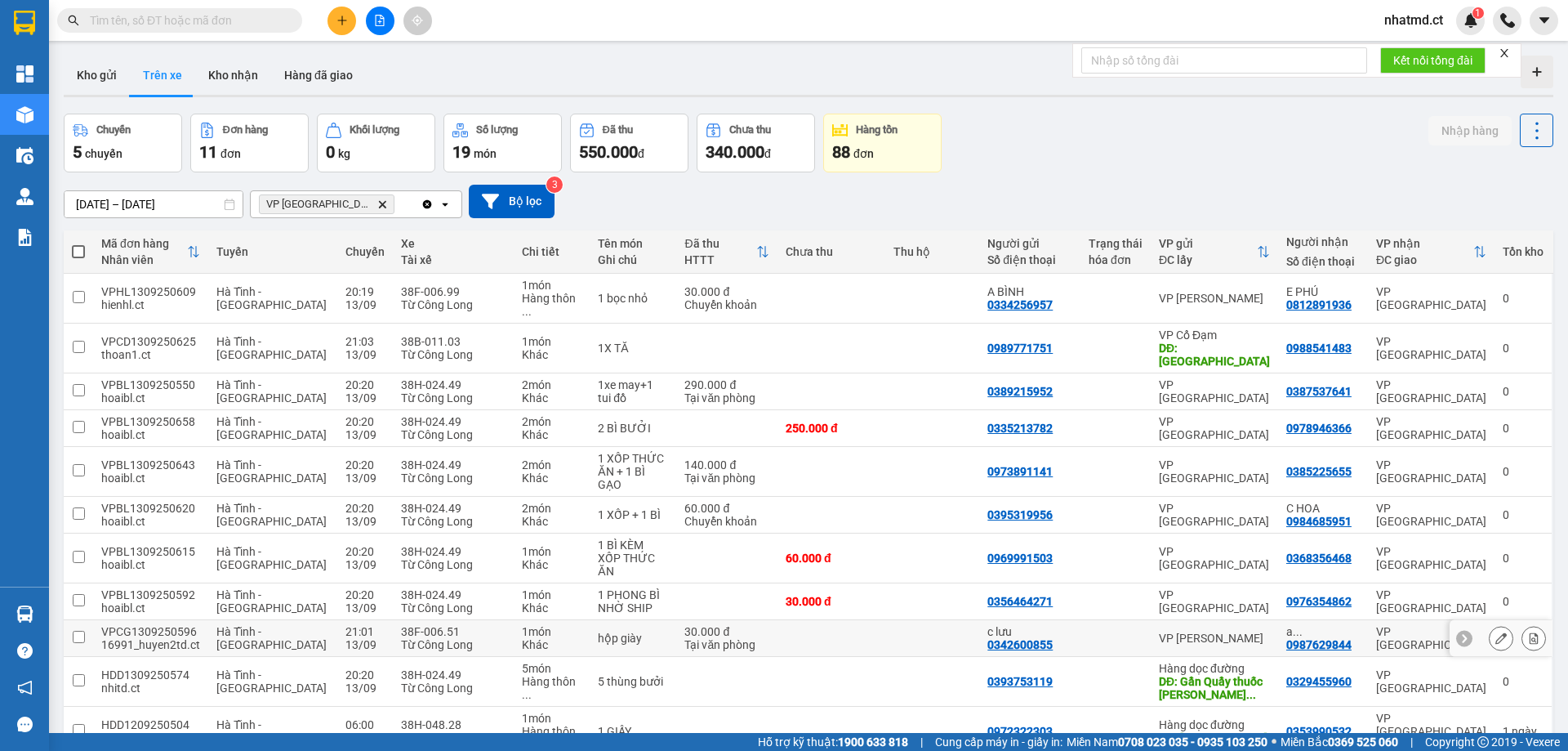
click at [890, 620] on td at bounding box center [932, 639] width 94 height 37
checkbox input "true"
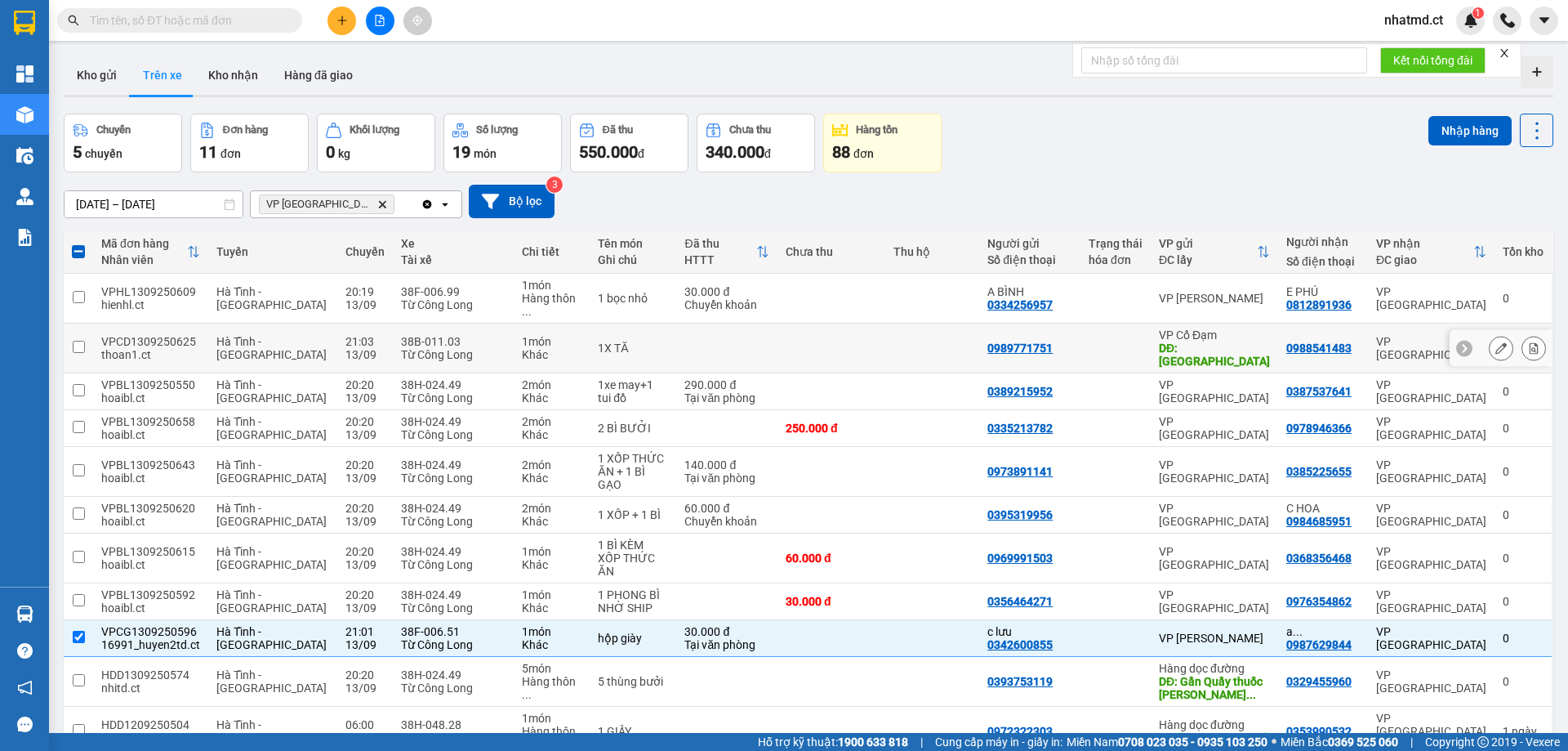
click at [918, 342] on td at bounding box center [932, 348] width 94 height 50
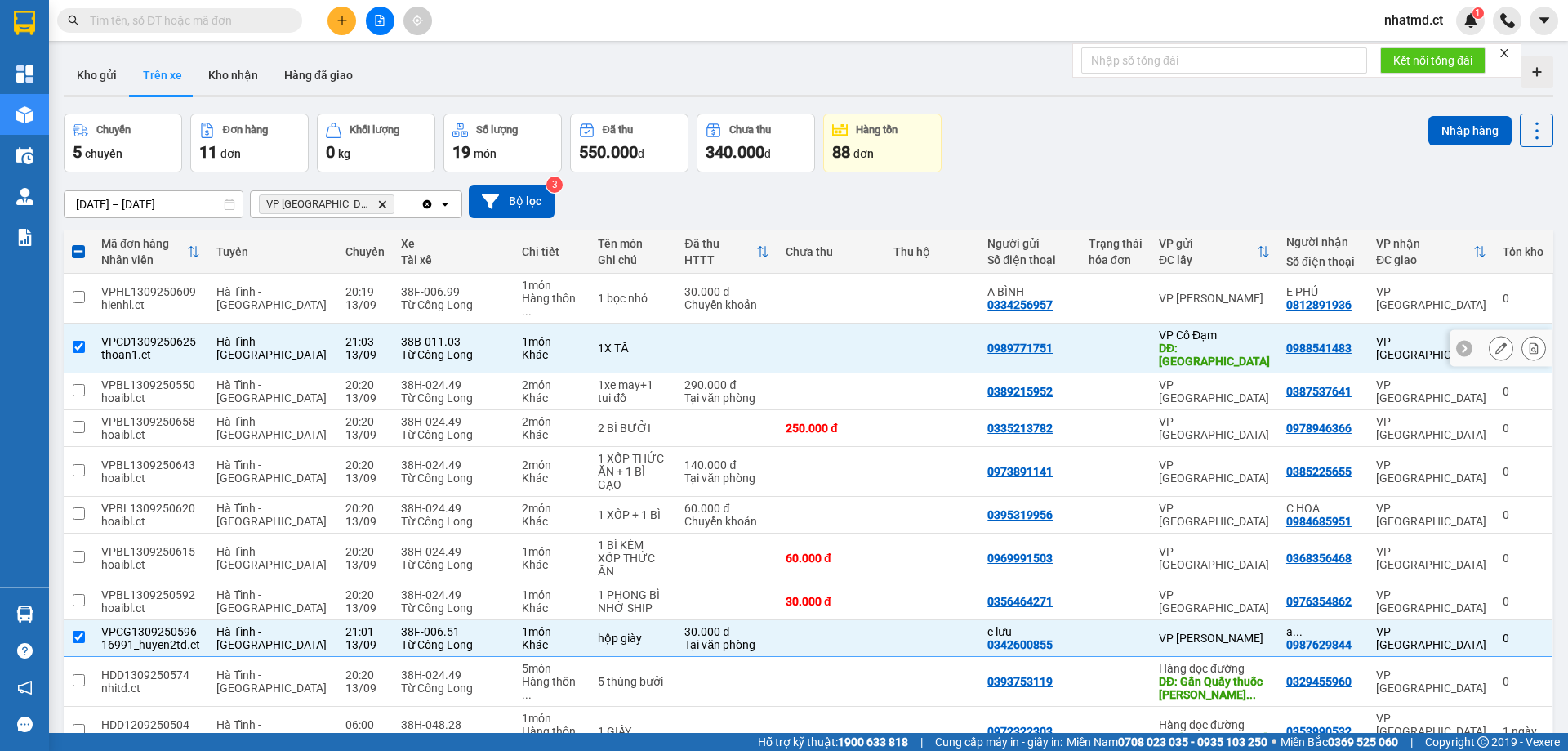
click at [919, 323] on td at bounding box center [932, 348] width 94 height 50
checkbox input "false"
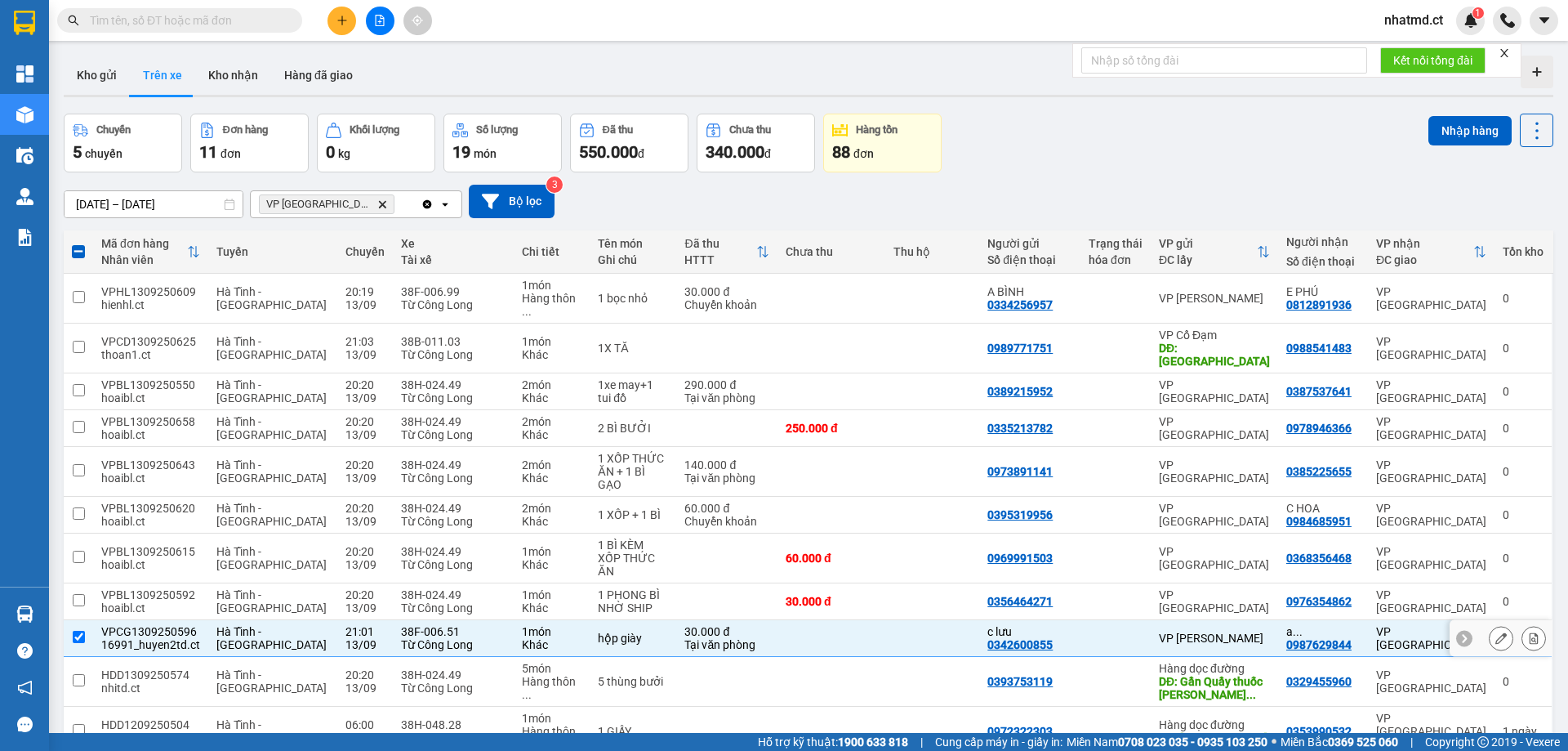
click at [618, 620] on td "hộp giày" at bounding box center [633, 639] width 87 height 37
checkbox input "false"
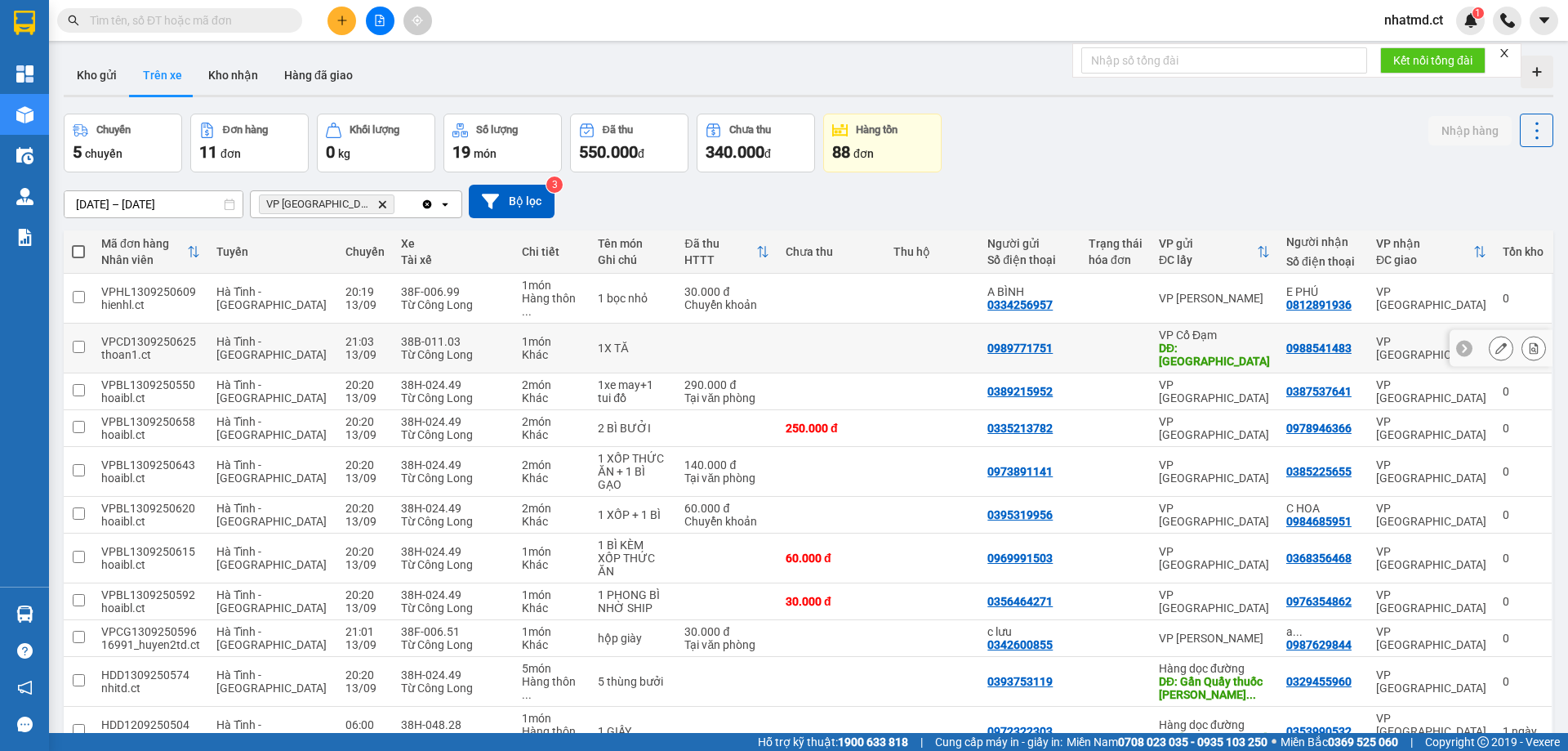
click at [701, 335] on td at bounding box center [727, 348] width 101 height 50
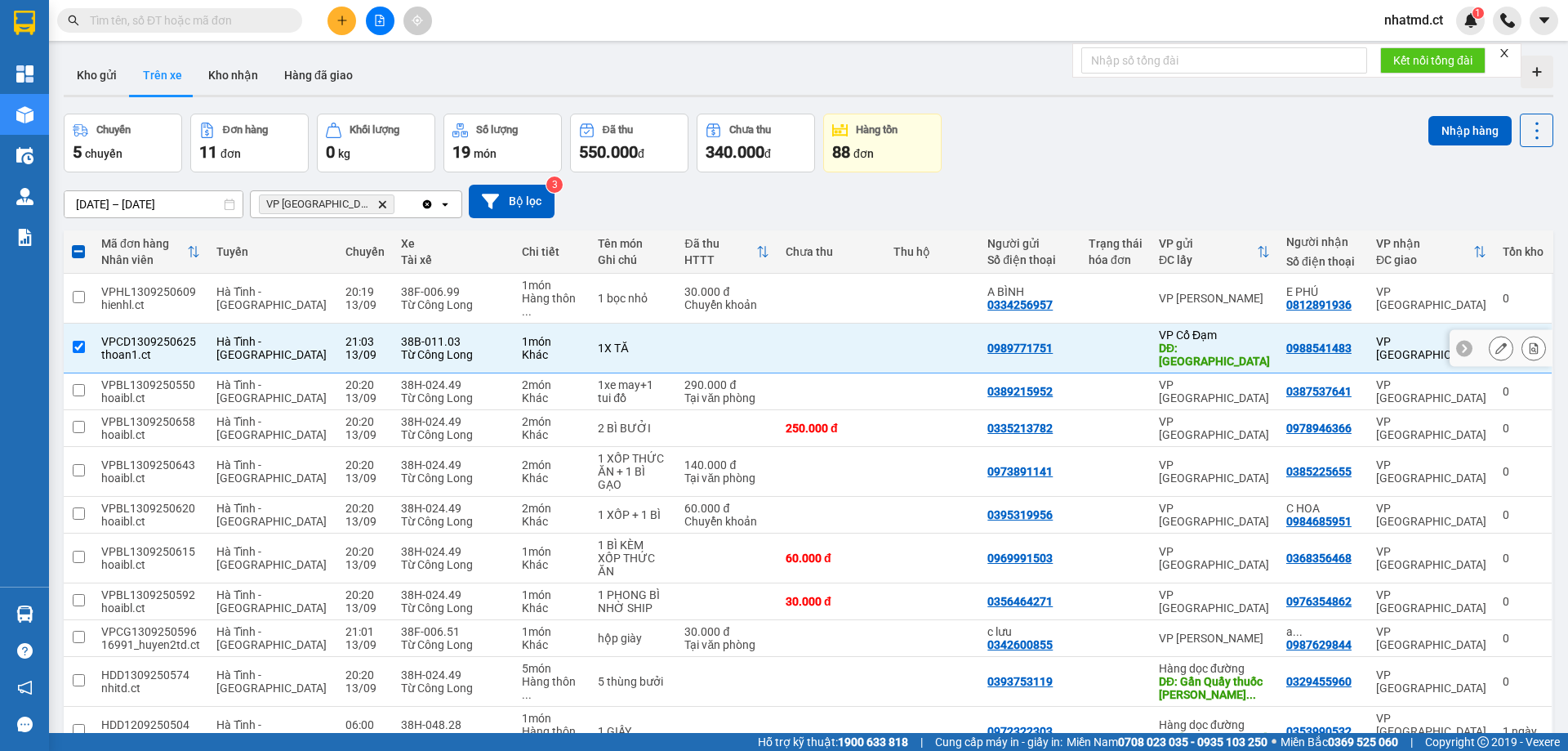
click at [699, 337] on td at bounding box center [727, 348] width 101 height 50
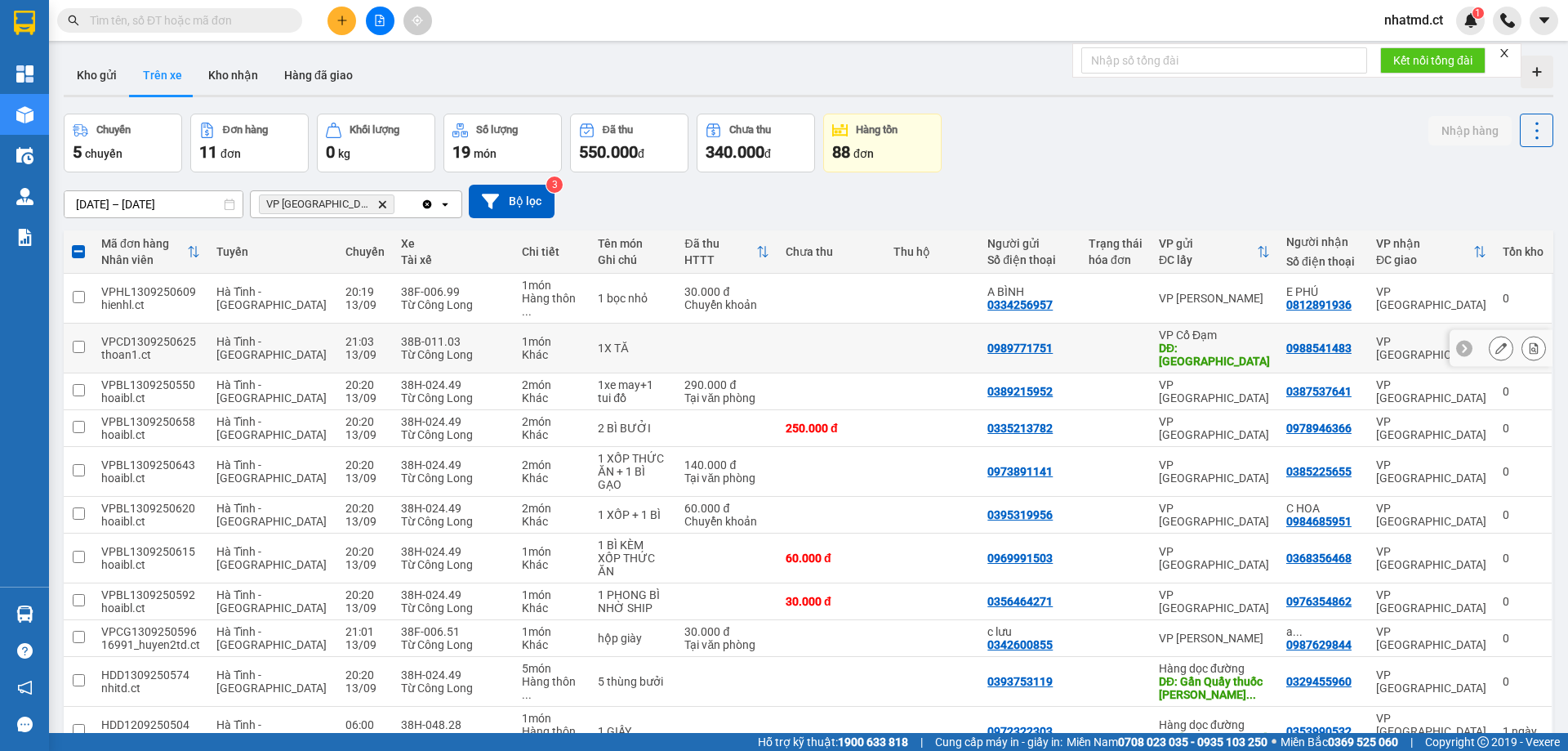
click at [699, 337] on td at bounding box center [727, 348] width 101 height 50
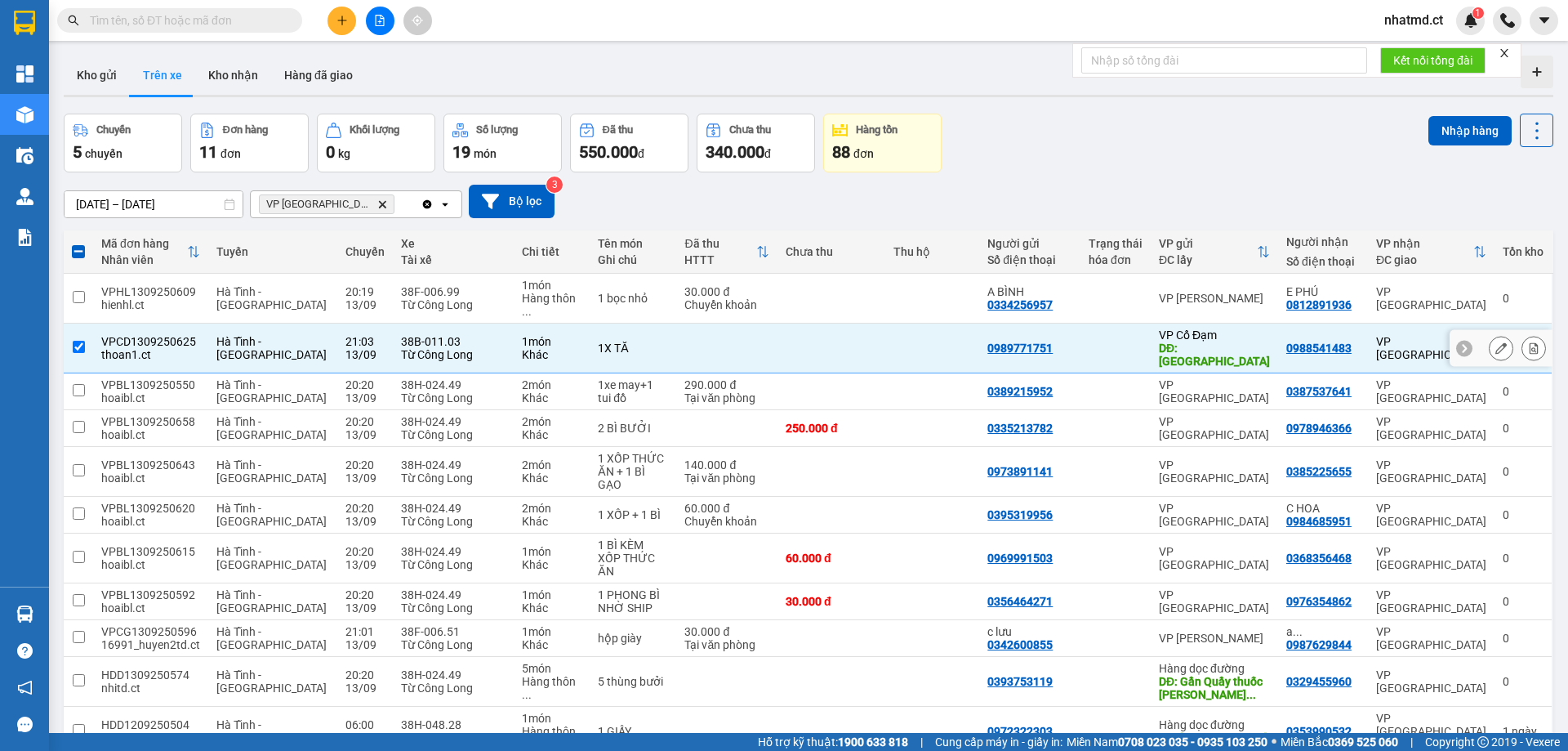
click at [699, 337] on td at bounding box center [727, 348] width 101 height 50
checkbox input "false"
